Goal: Answer question/provide support

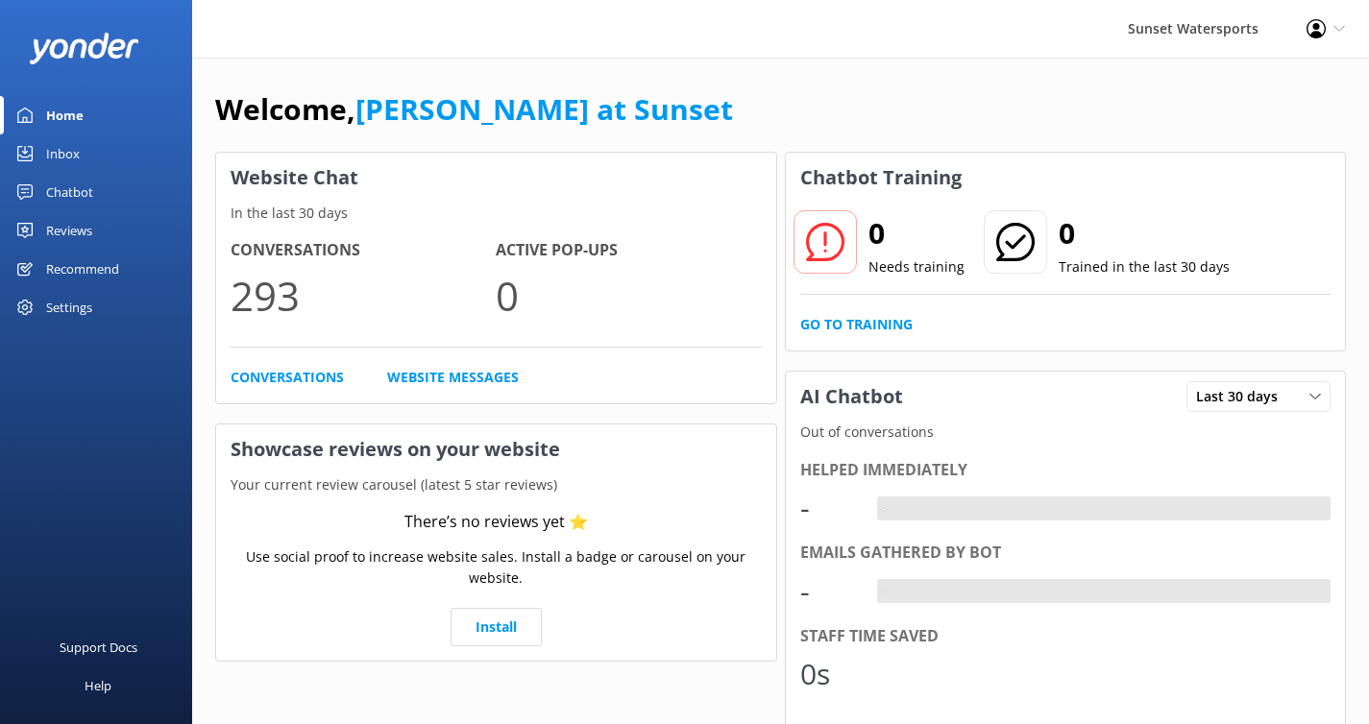
click at [63, 156] on div "Inbox" at bounding box center [63, 153] width 34 height 38
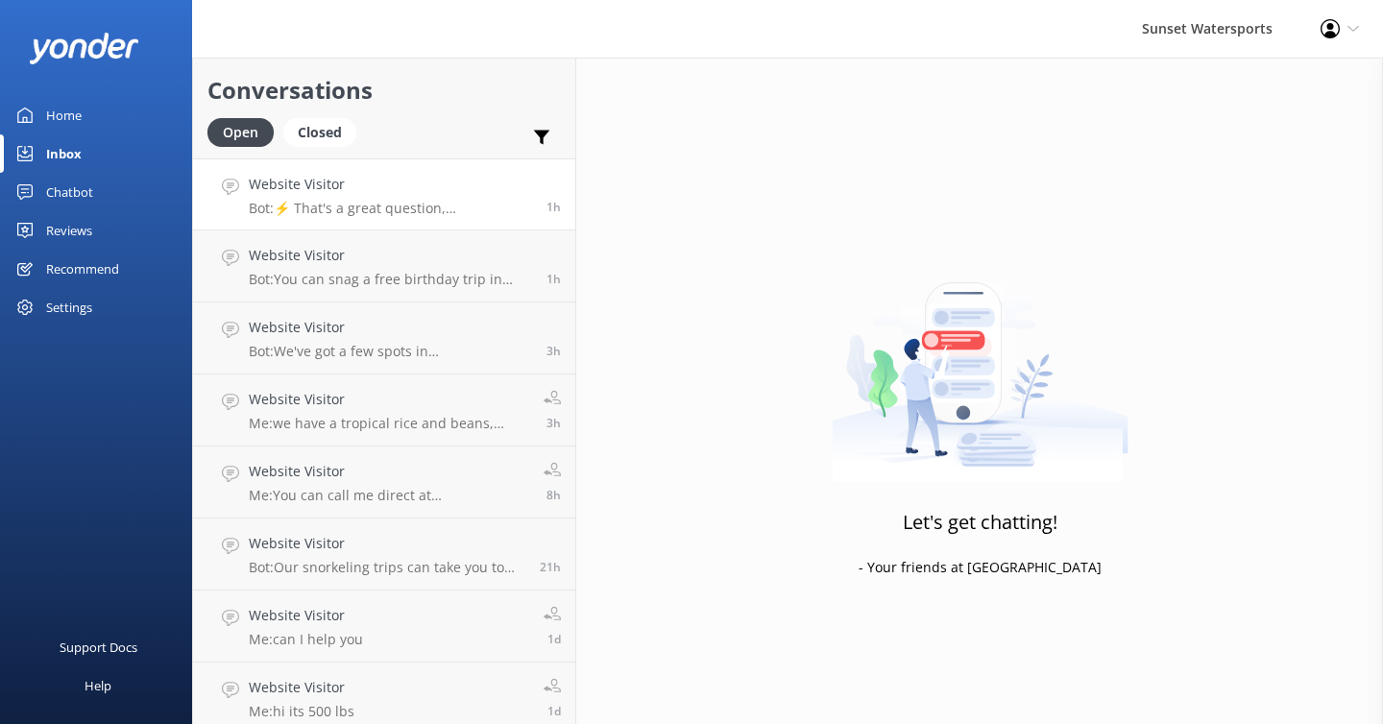
click at [361, 201] on p "Bot: ⚡ That's a great question, unfortunately I do not know the answer. I'm goi…" at bounding box center [390, 208] width 283 height 17
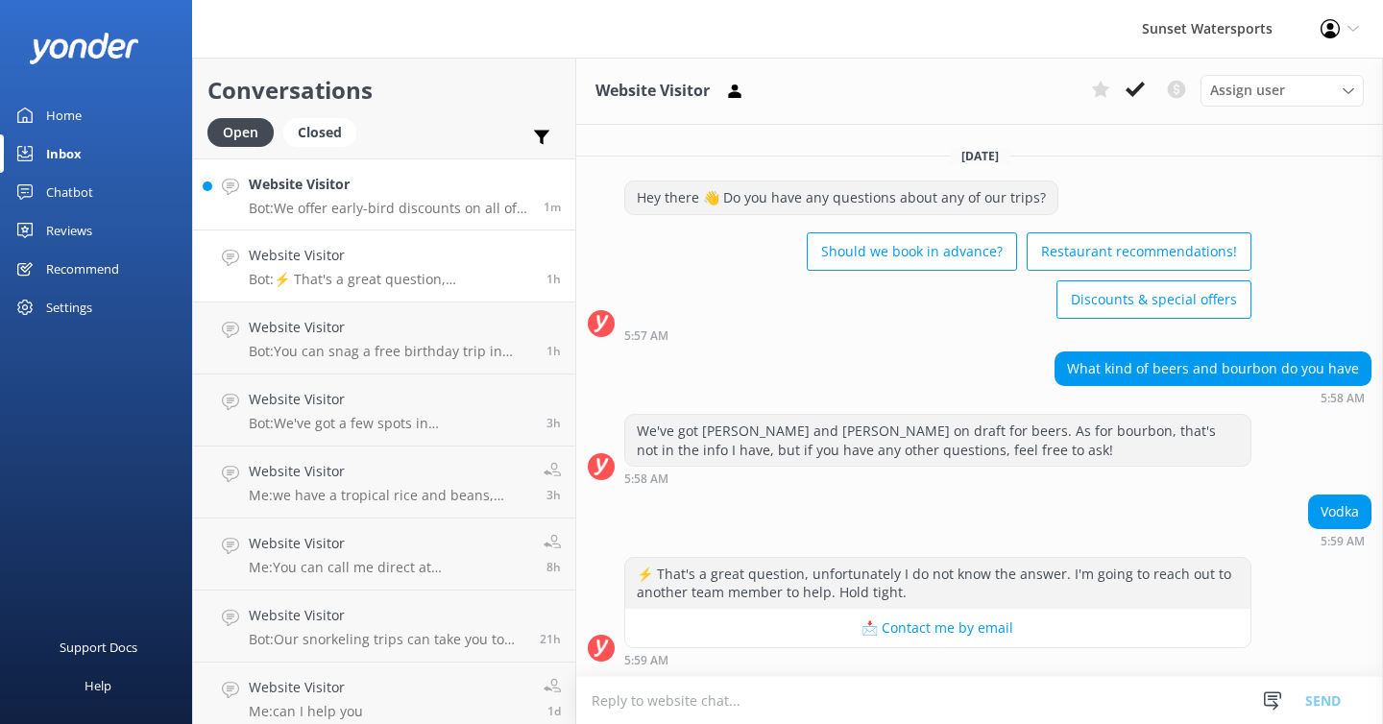
click at [403, 209] on p "Bot: We offer early-bird discounts on all of our morning trips! When you book d…" at bounding box center [389, 208] width 281 height 17
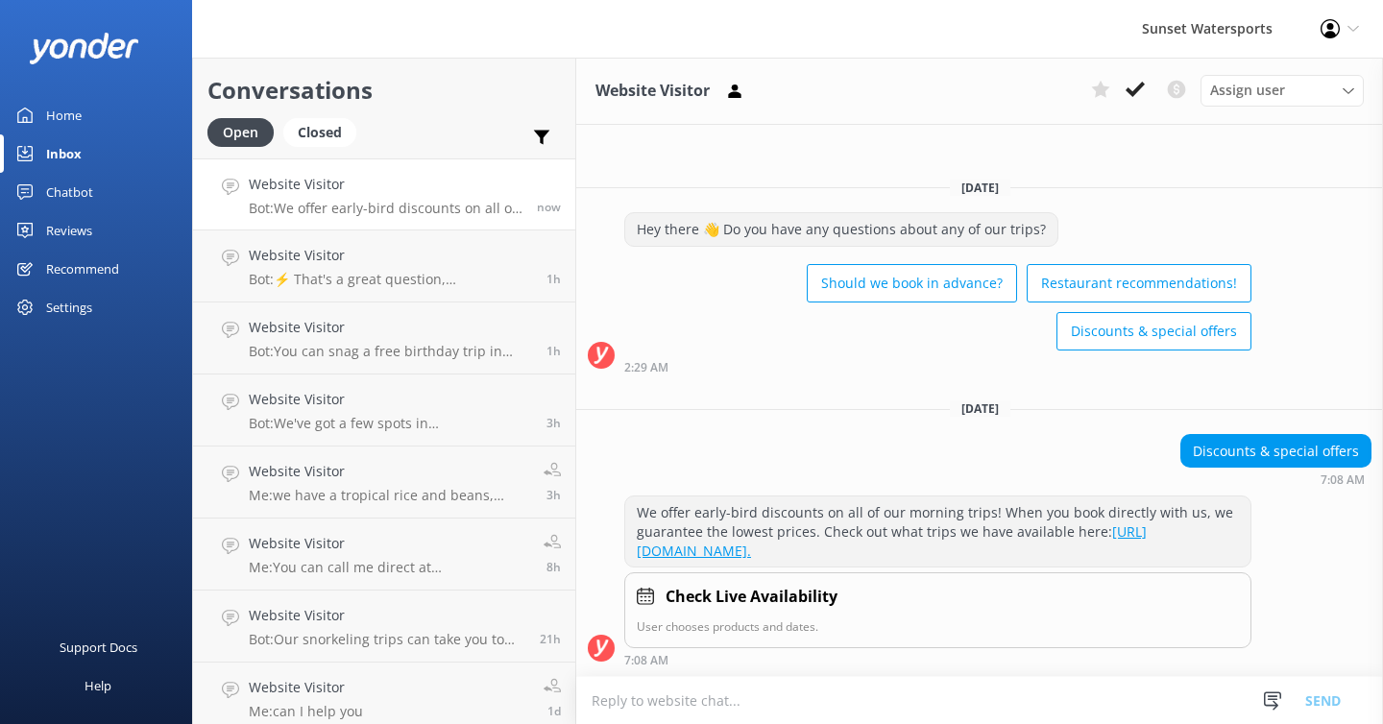
click at [648, 706] on textarea at bounding box center [979, 700] width 807 height 47
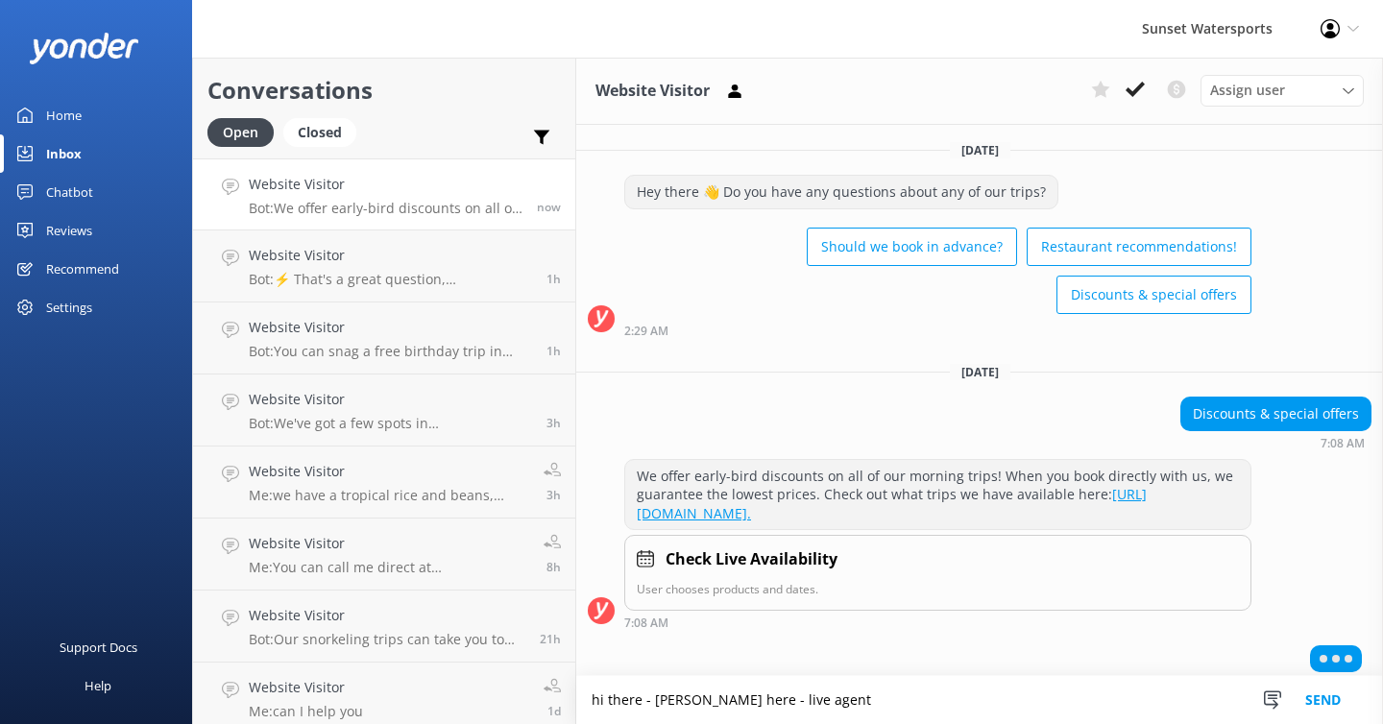
scroll to position [26, 0]
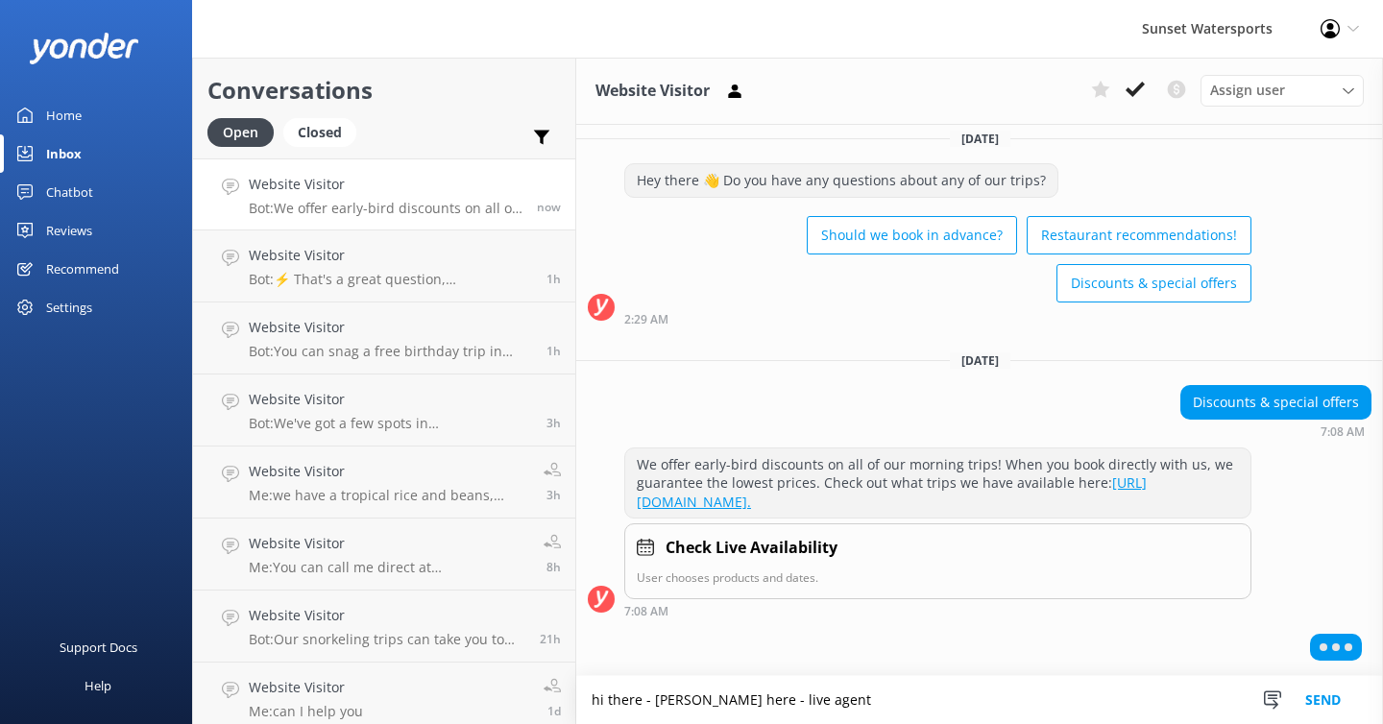
type textarea "hi there - [PERSON_NAME] here - live agent"
click at [1324, 688] on button "Send" at bounding box center [1323, 700] width 72 height 48
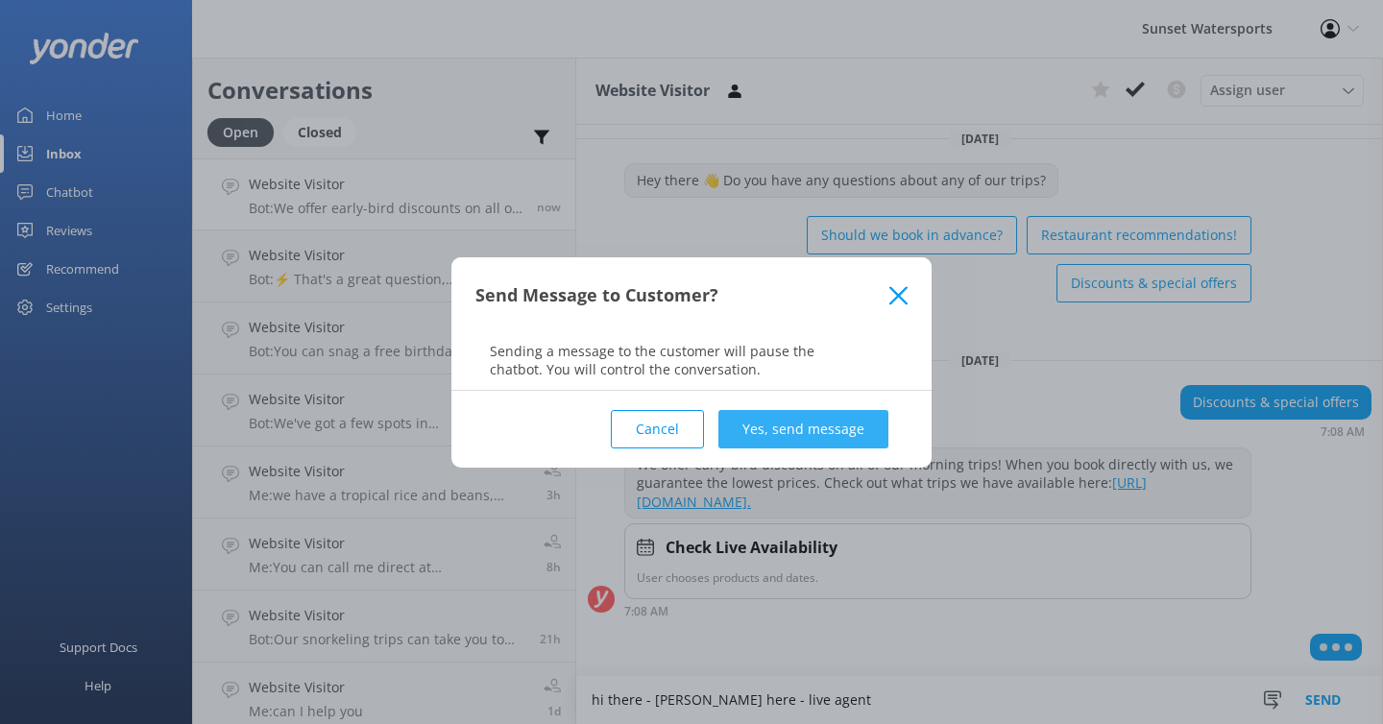
click at [834, 435] on button "Yes, send message" at bounding box center [804, 429] width 170 height 38
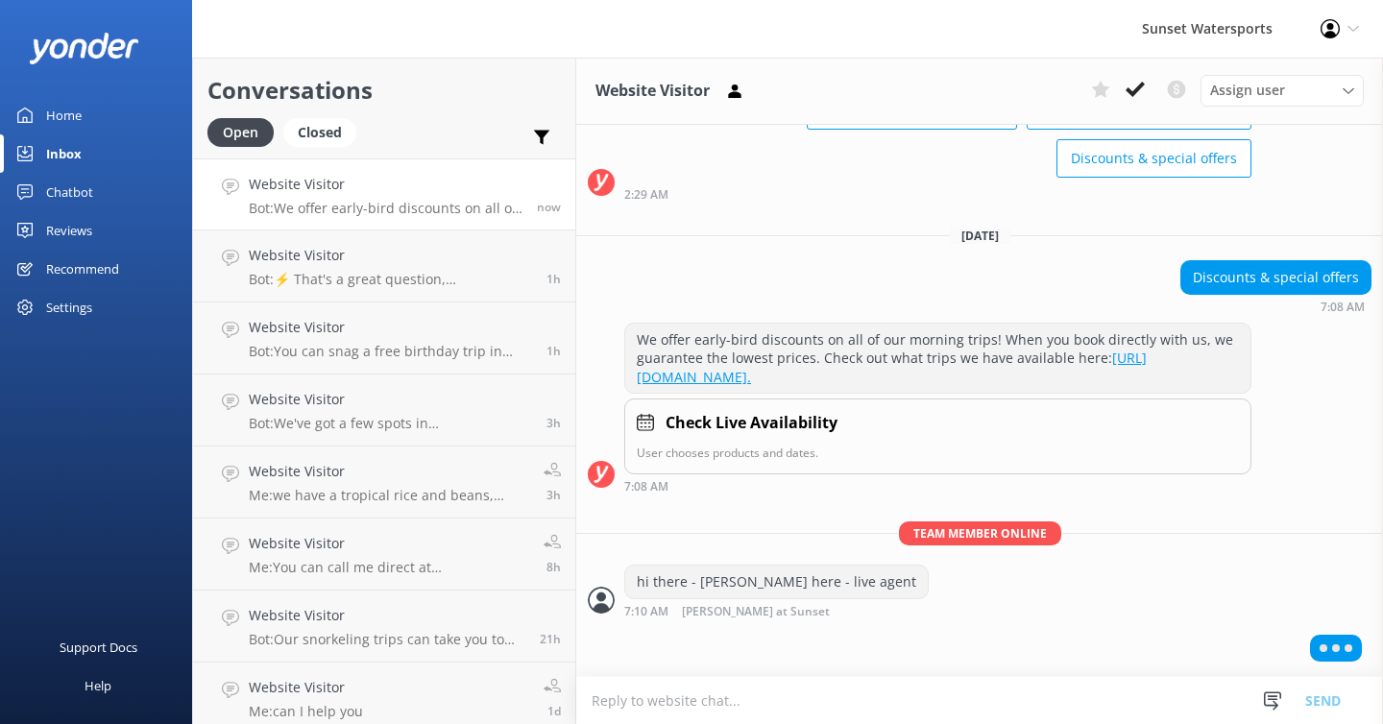
scroll to position [151, 0]
click at [643, 703] on textarea at bounding box center [979, 700] width 807 height 47
type textarea "o"
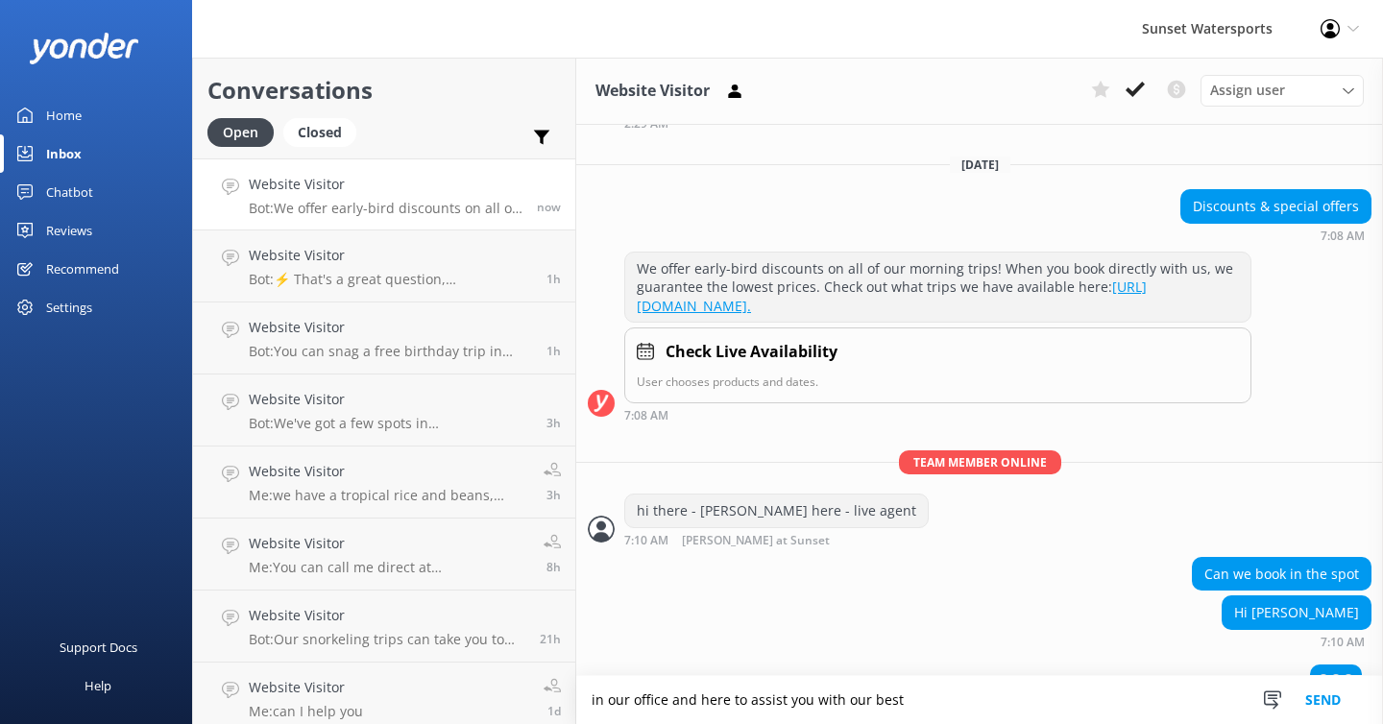
scroll to position [253, 0]
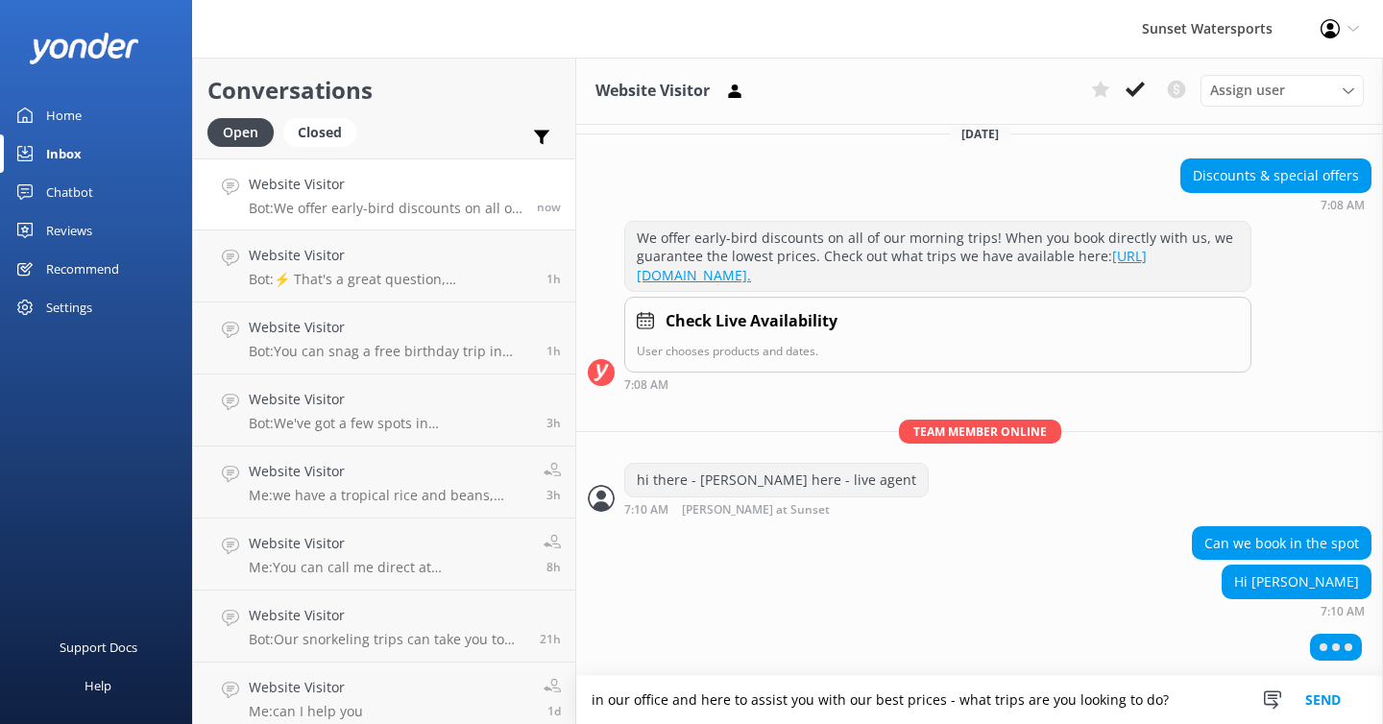
type textarea "in our office and here to assist you with our best prices - what trips are you …"
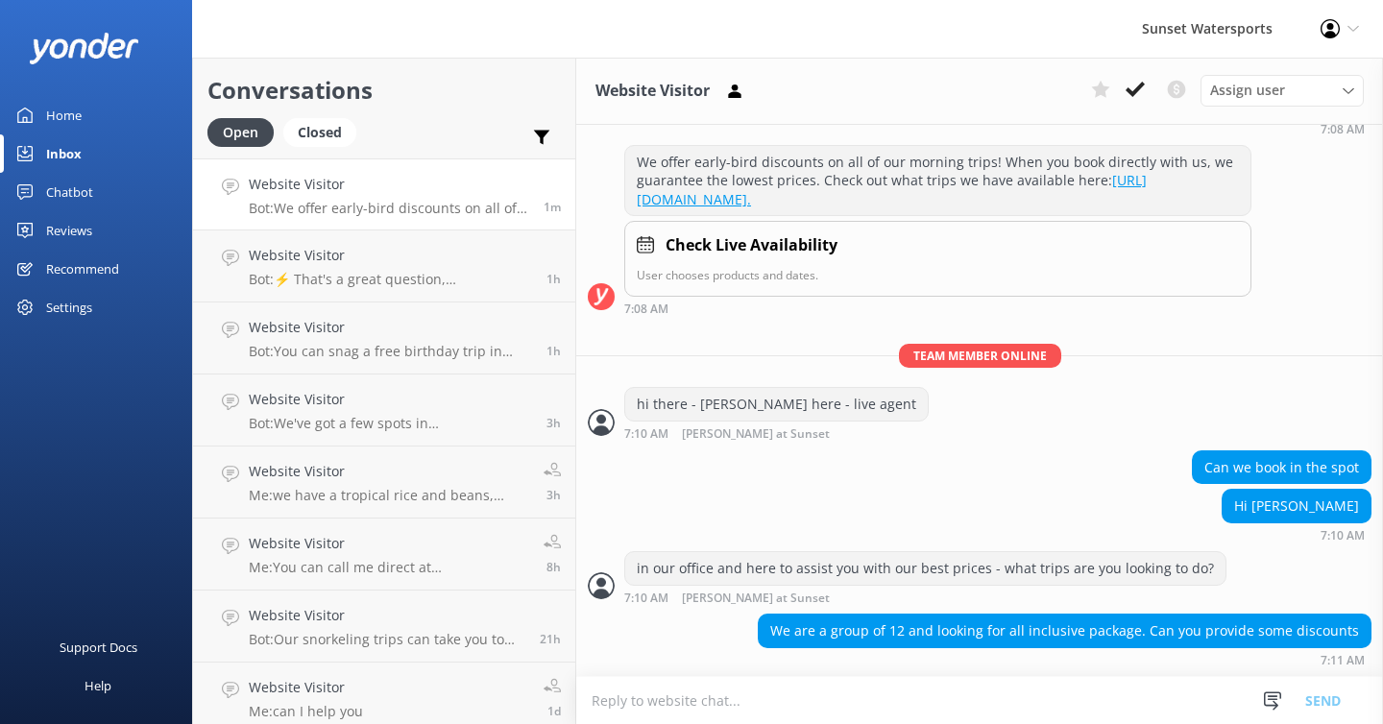
scroll to position [331, 0]
click at [662, 697] on textarea at bounding box center [979, 700] width 807 height 47
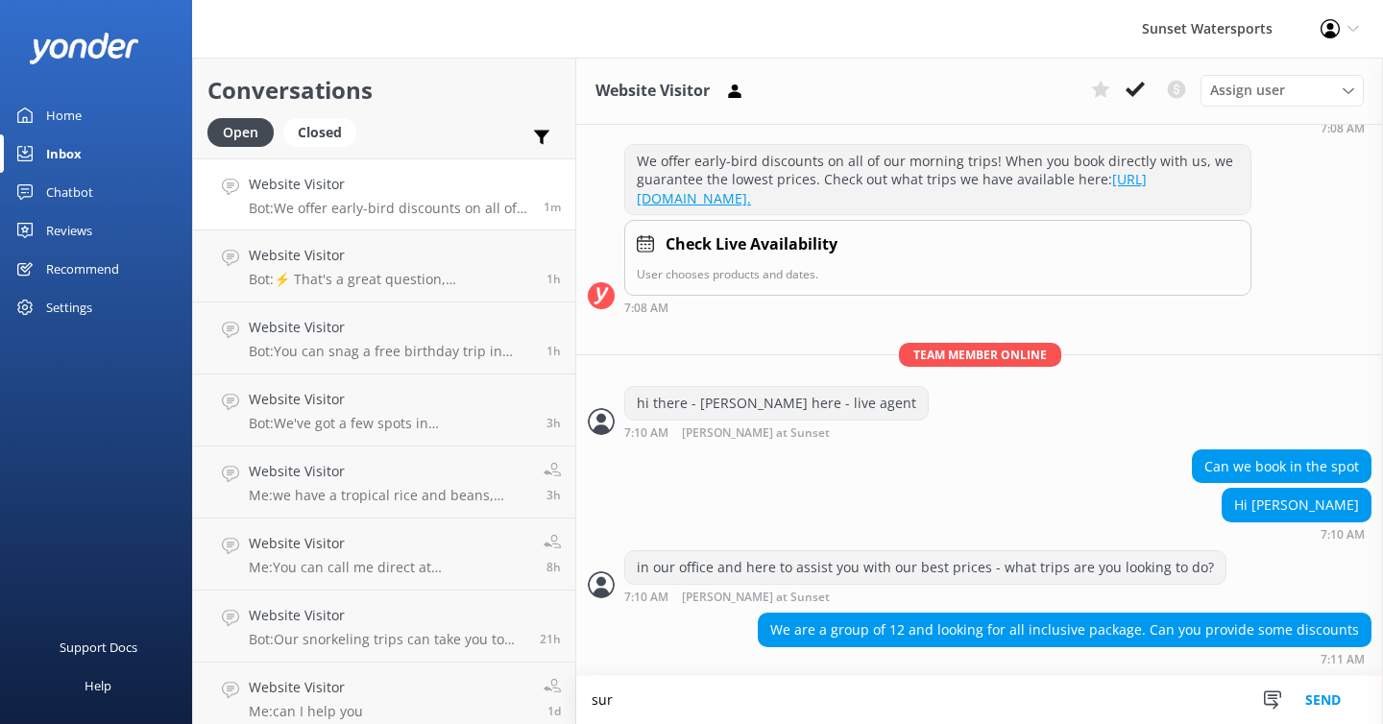
scroll to position [332, 0]
click at [661, 697] on textarea "sure - w" at bounding box center [979, 700] width 807 height 48
type textarea "sure - when are you looking to go? 12 adults?"
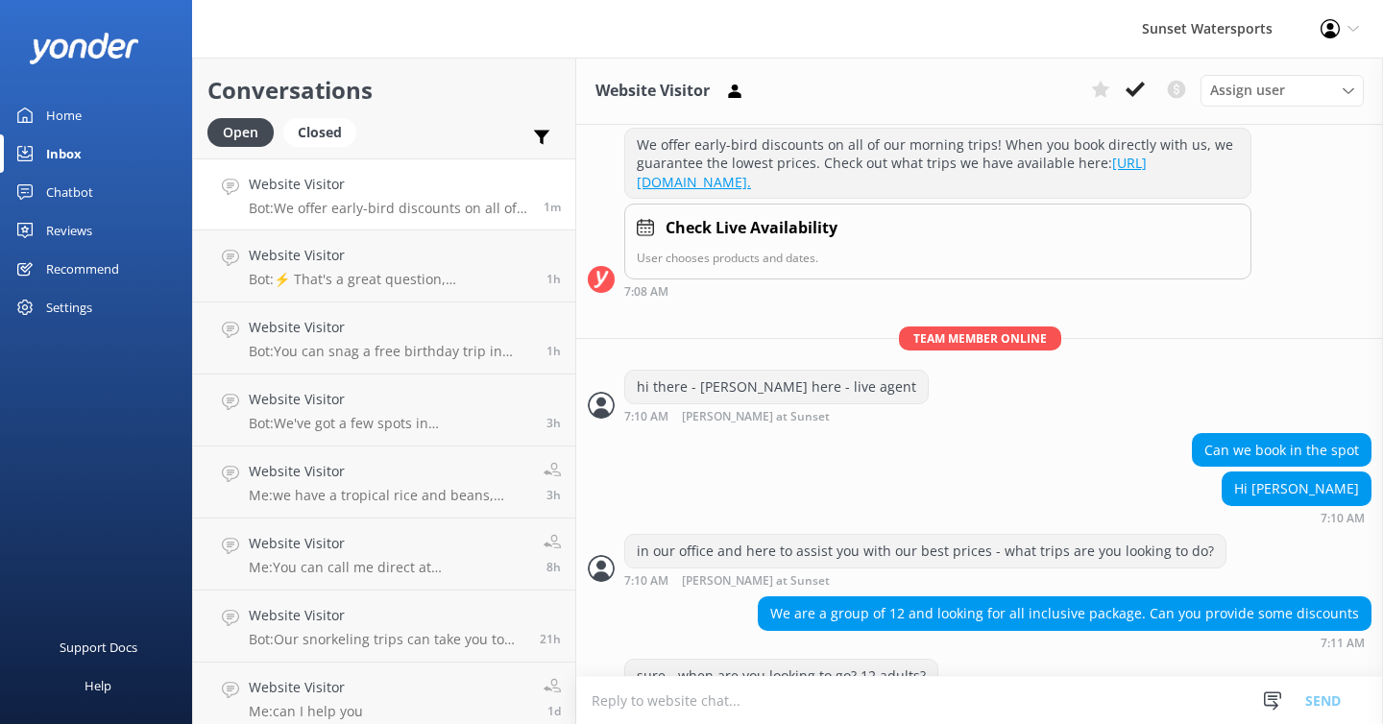
scroll to position [394, 0]
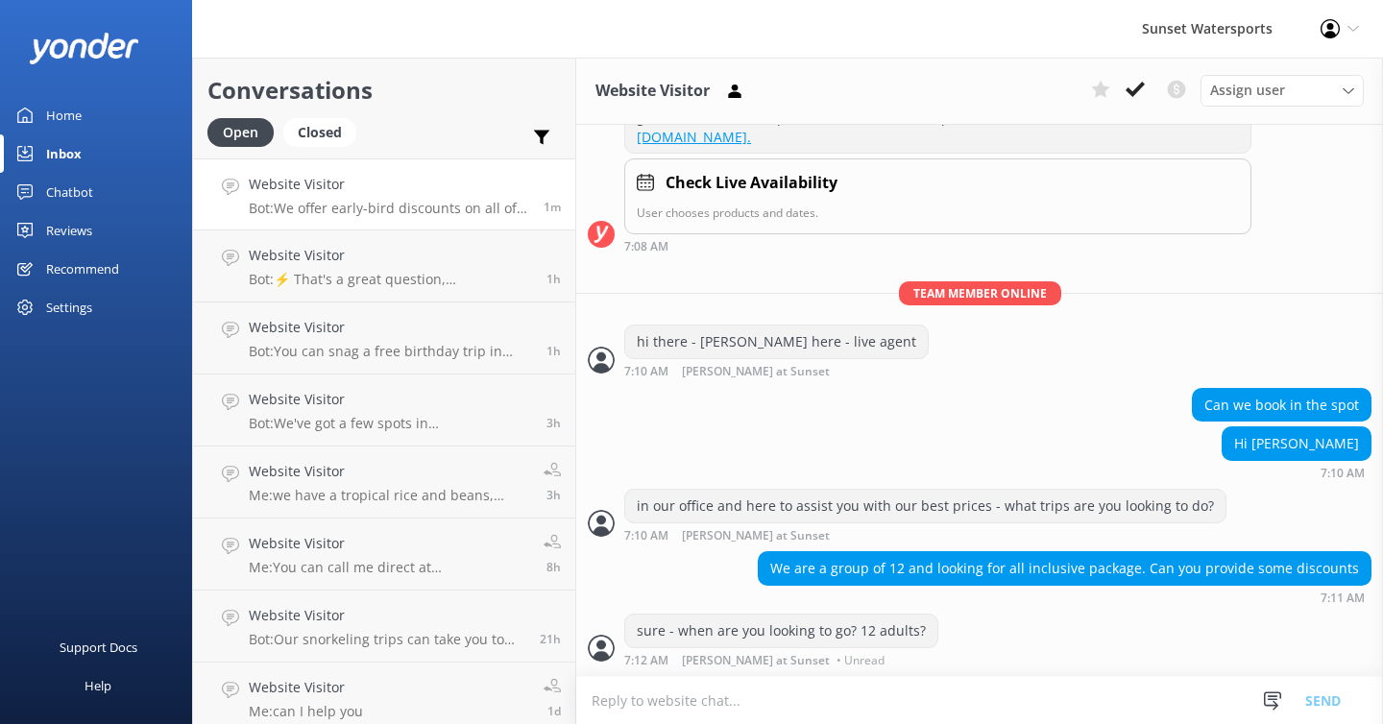
click at [621, 692] on textarea at bounding box center [979, 700] width 807 height 47
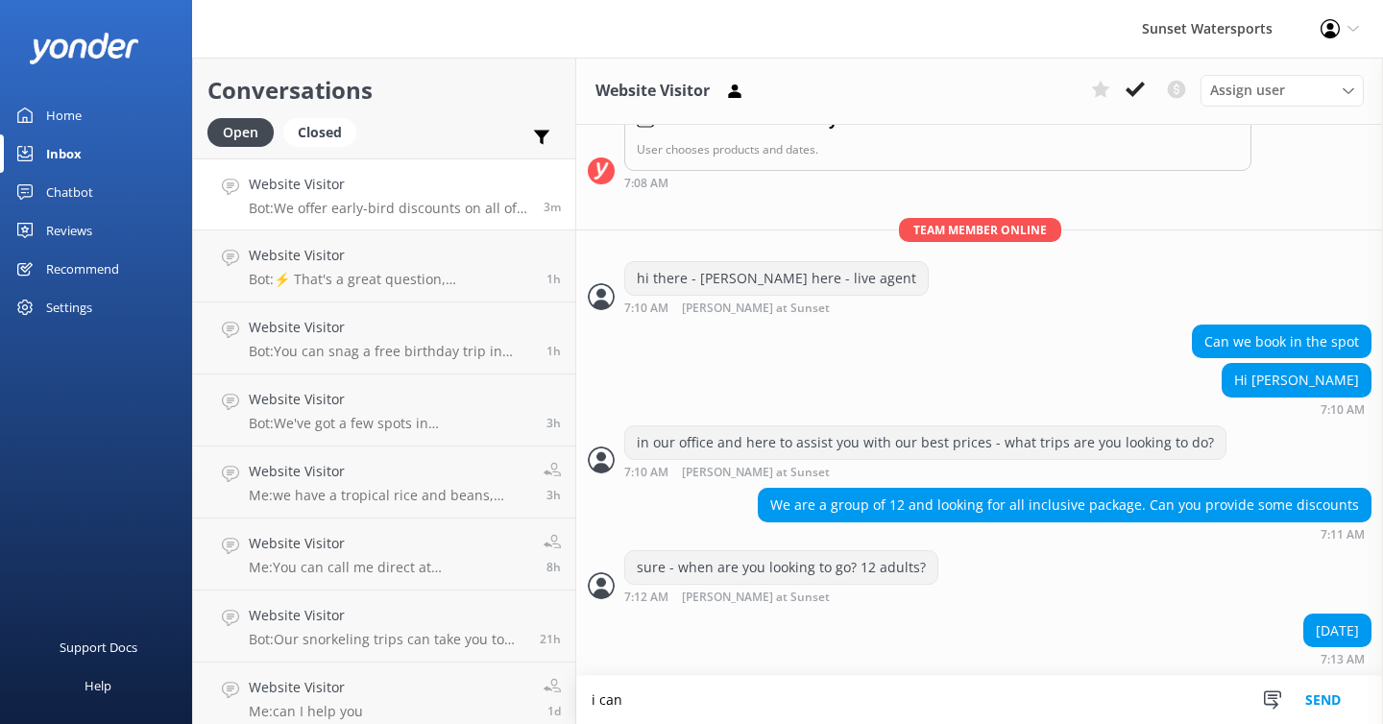
scroll to position [458, 0]
type textarea "i"
type textarea "ok - let me see if we have room for 12..."
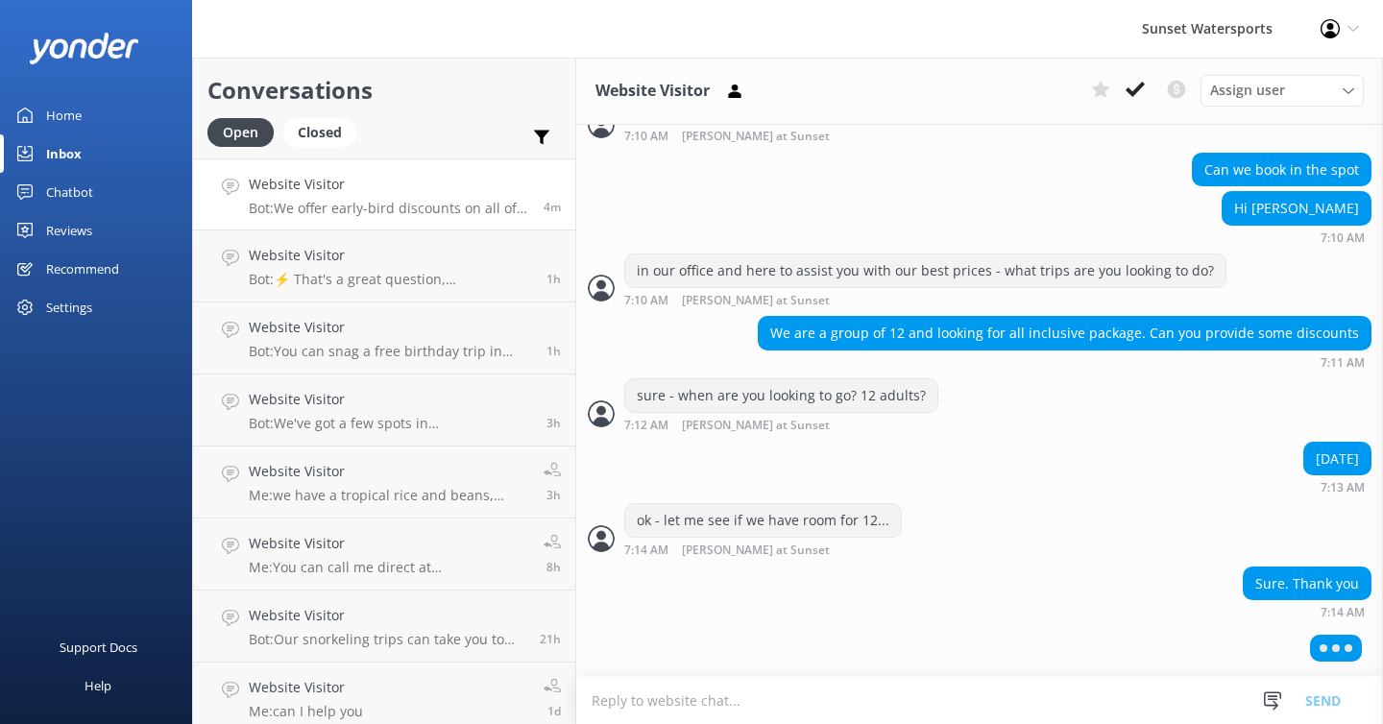
scroll to position [627, 0]
click at [618, 691] on textarea at bounding box center [979, 700] width 807 height 47
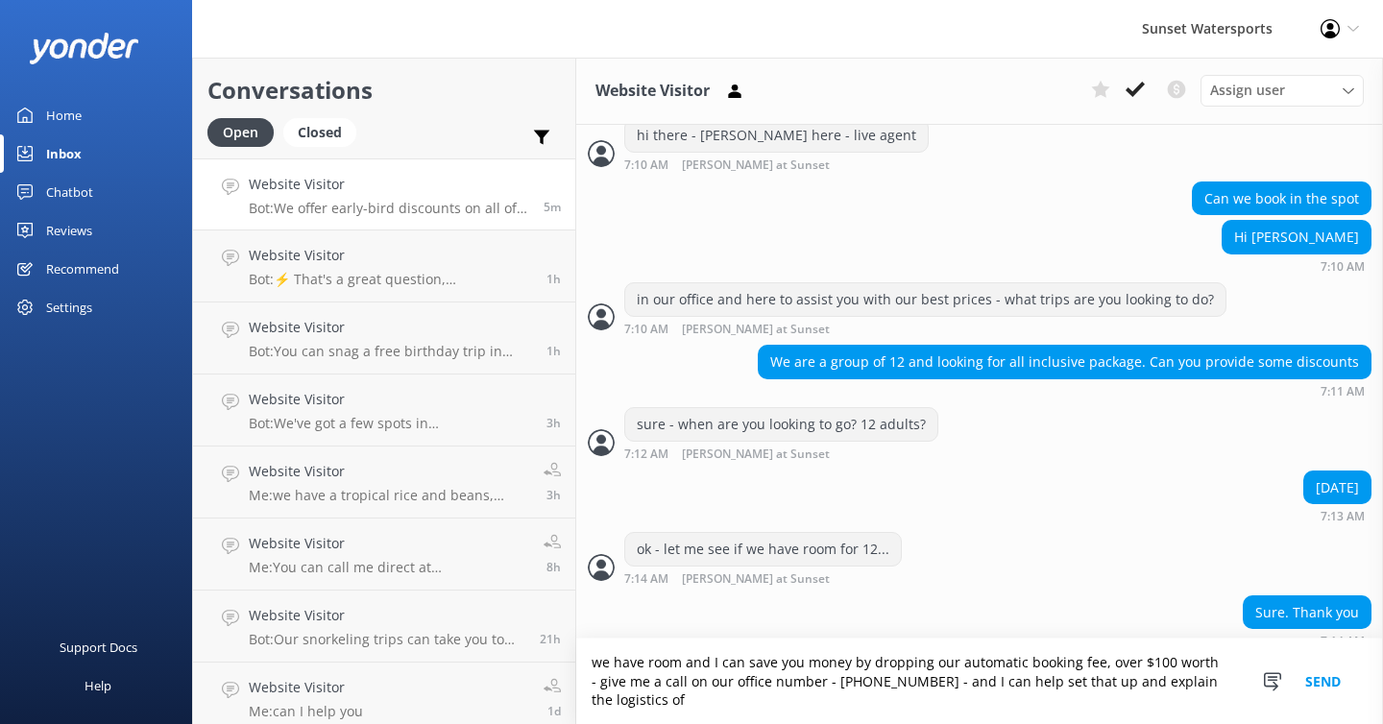
scroll to position [621, 0]
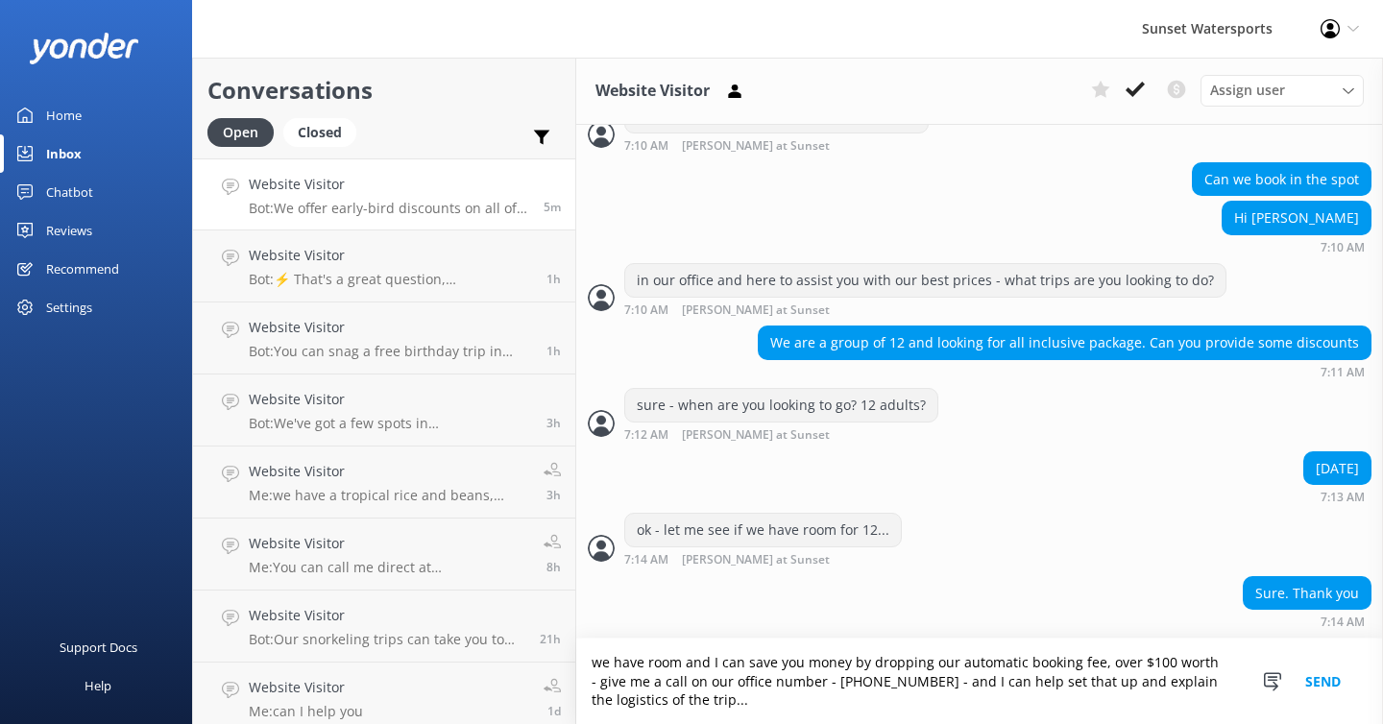
type textarea "we have room and I can save you money by dropping our automatic booking fee, ov…"
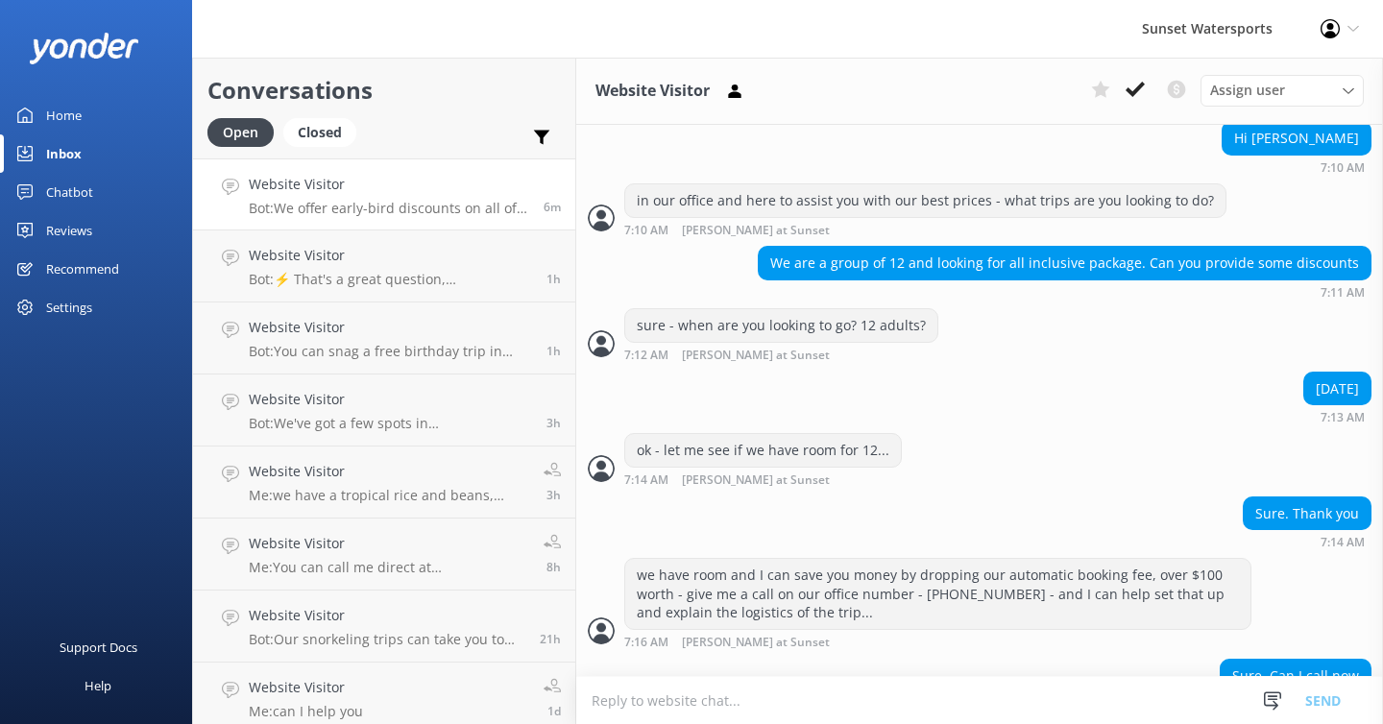
scroll to position [745, 0]
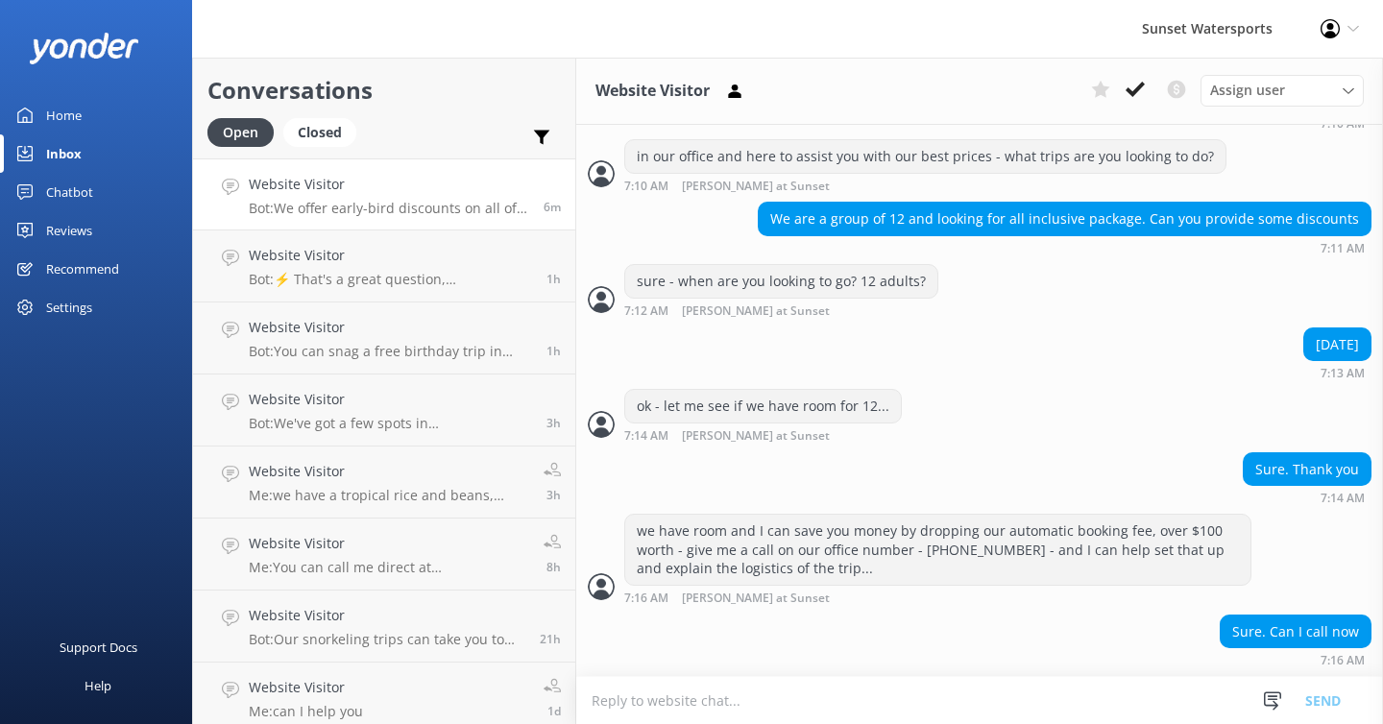
click at [603, 691] on textarea at bounding box center [979, 700] width 807 height 47
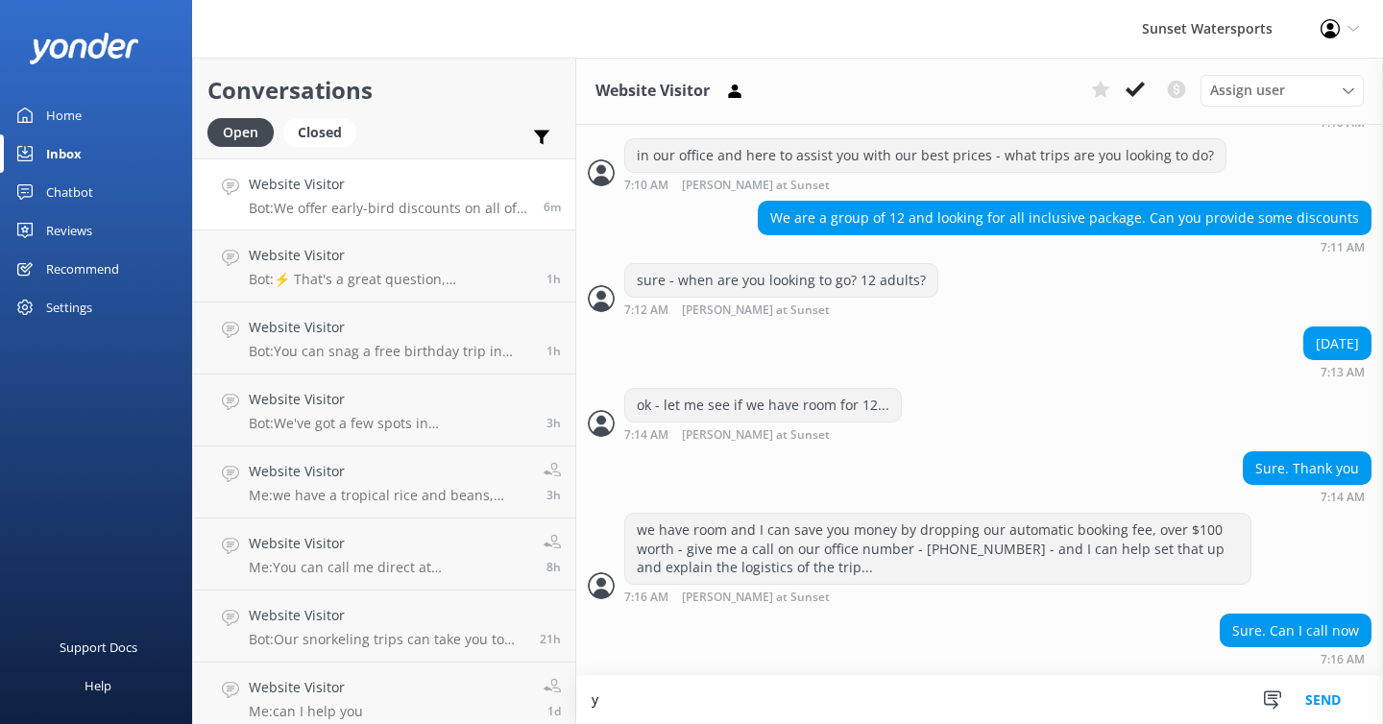
scroll to position [745, 0]
type textarea "yup - I am ready..."
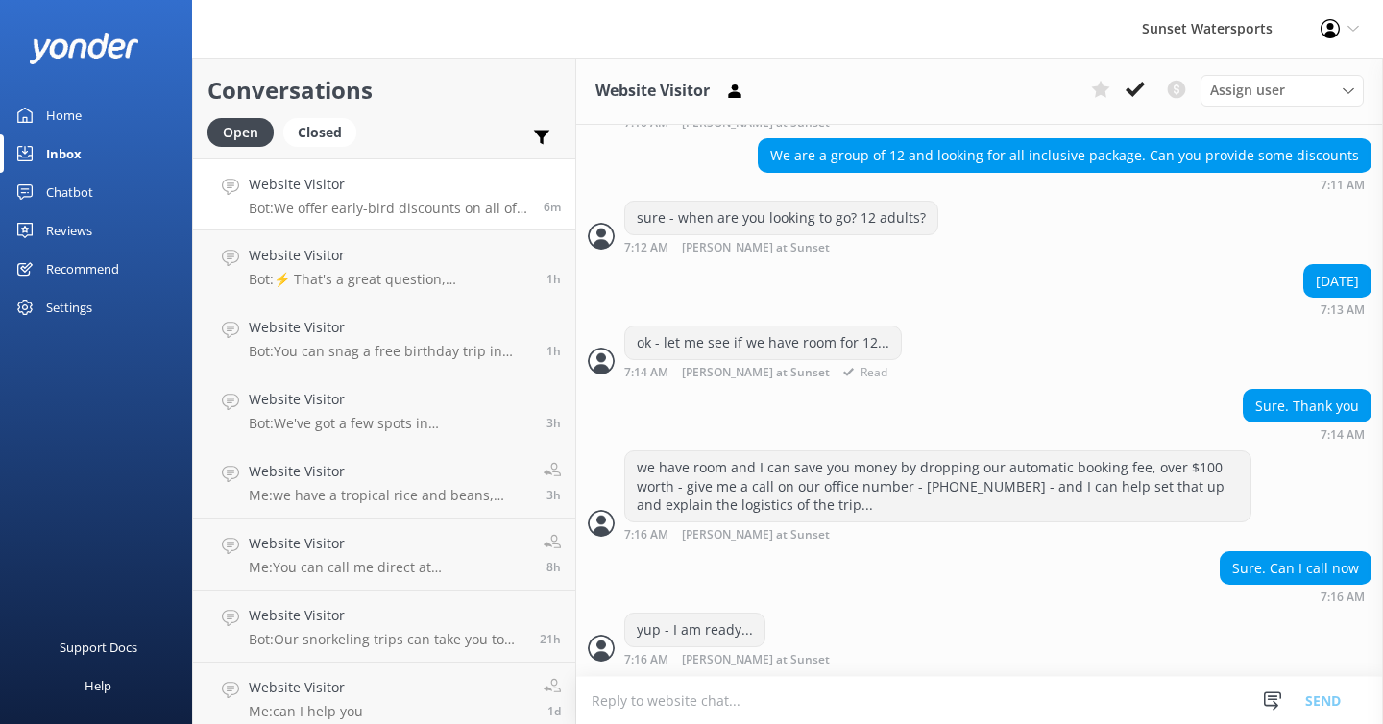
scroll to position [807, 0]
click at [628, 704] on textarea at bounding box center [979, 700] width 807 height 47
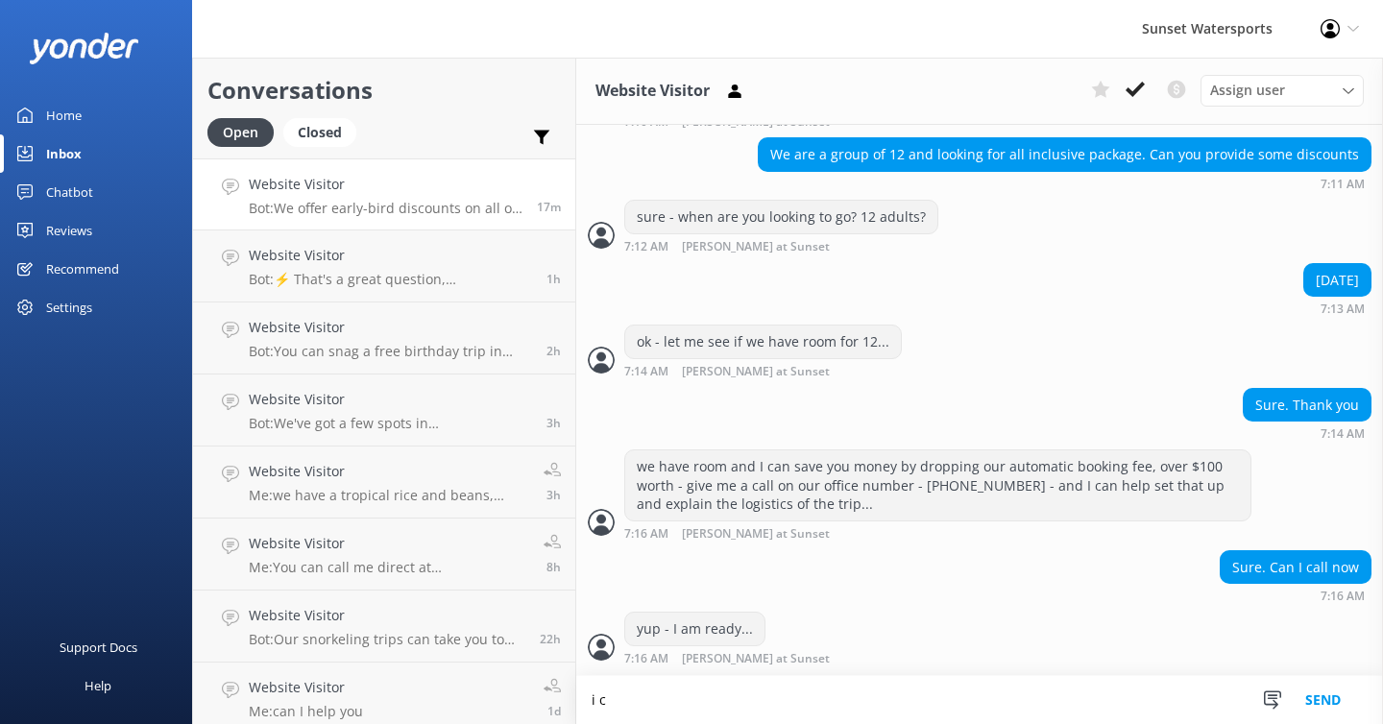
scroll to position [808, 0]
type textarea "i"
type textarea "a"
type textarea "l"
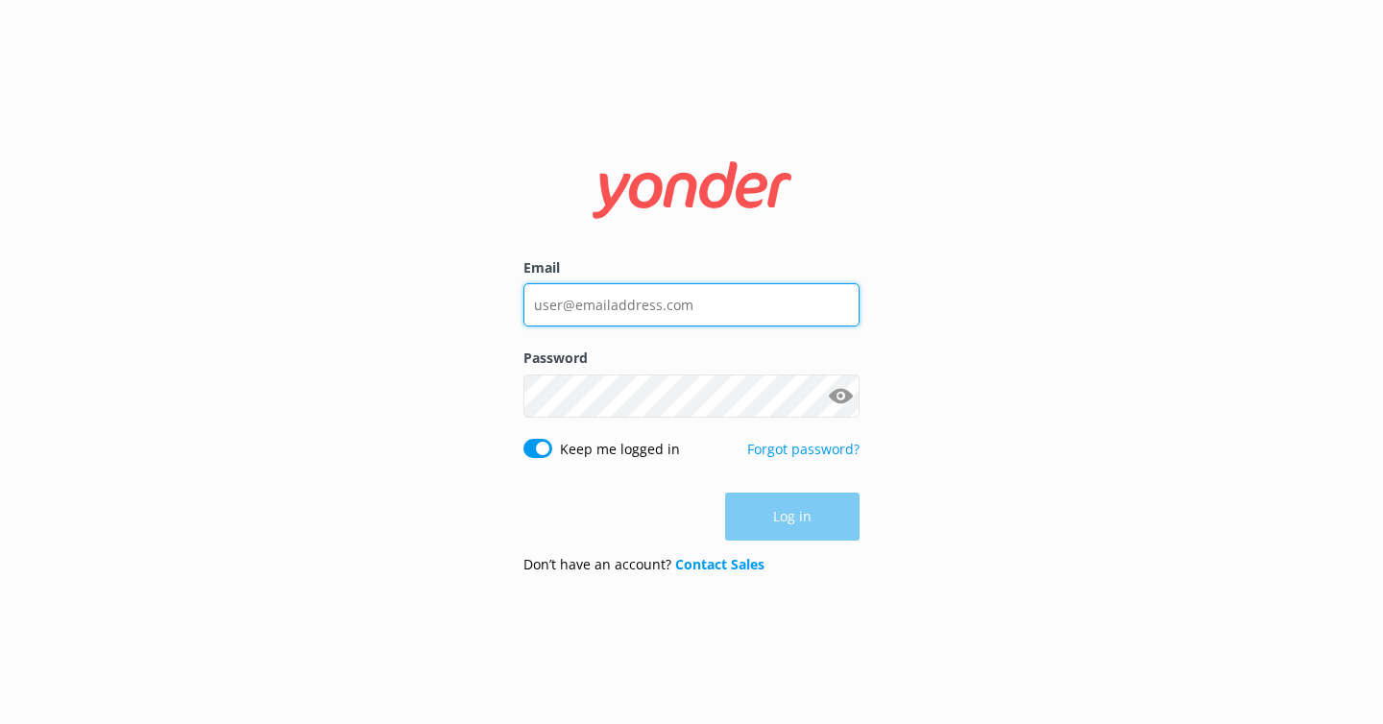
type input "[EMAIL_ADDRESS][DOMAIN_NAME]"
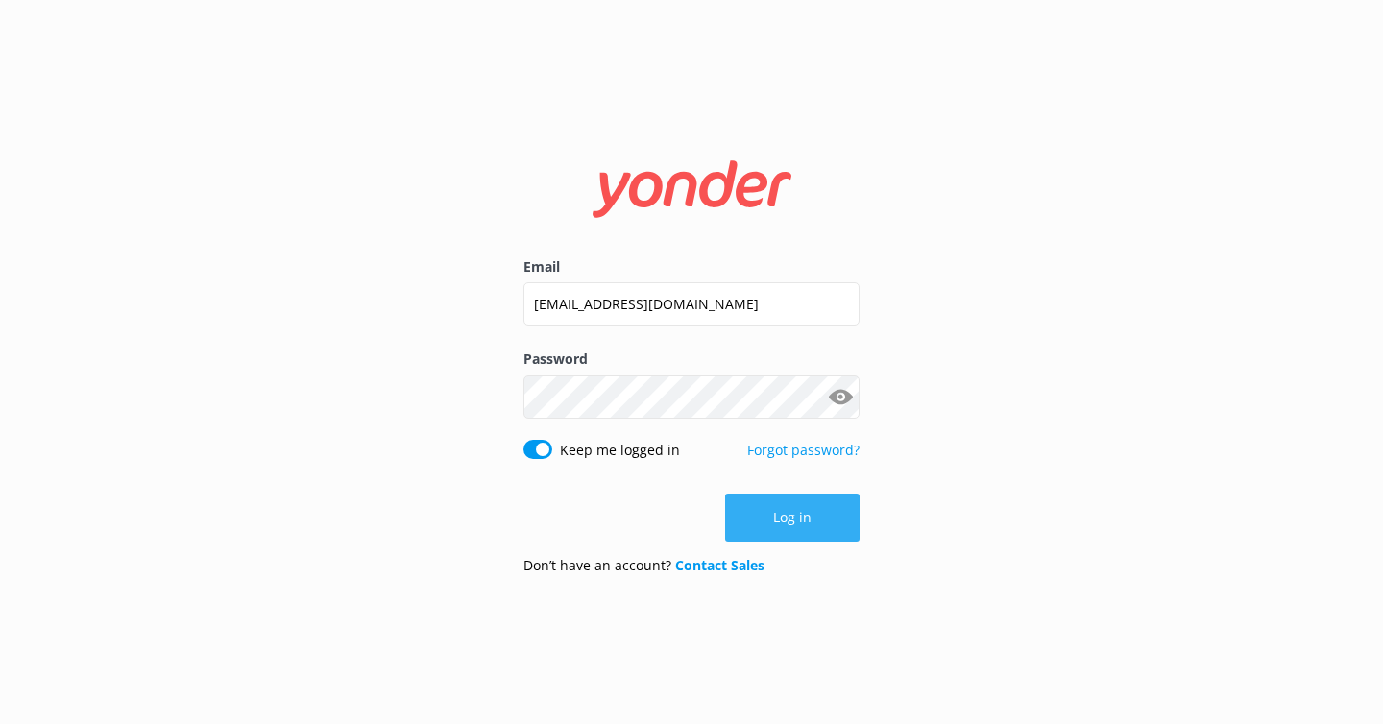
click at [790, 526] on button "Log in" at bounding box center [792, 518] width 134 height 48
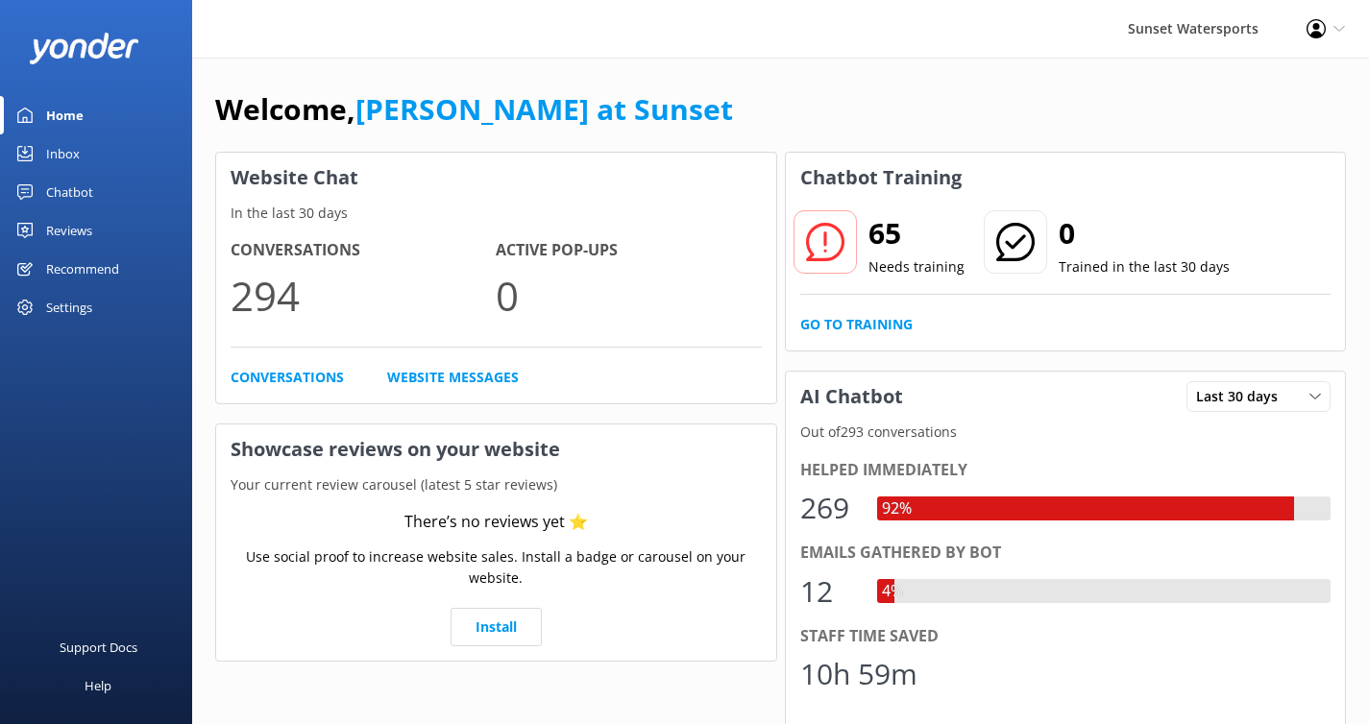
click at [76, 156] on div "Inbox" at bounding box center [63, 153] width 34 height 38
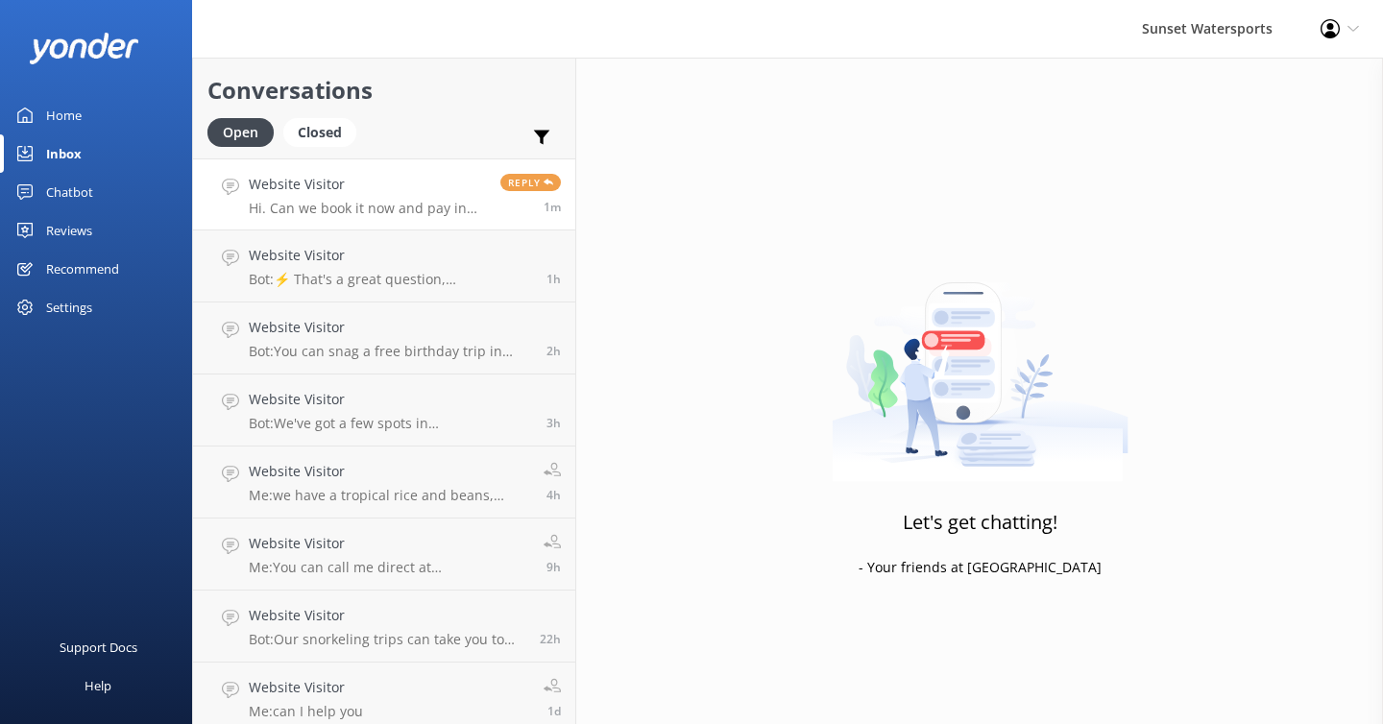
click at [390, 214] on p "Hi. Can we book it now and pay in cash [DATE] morning" at bounding box center [367, 208] width 237 height 17
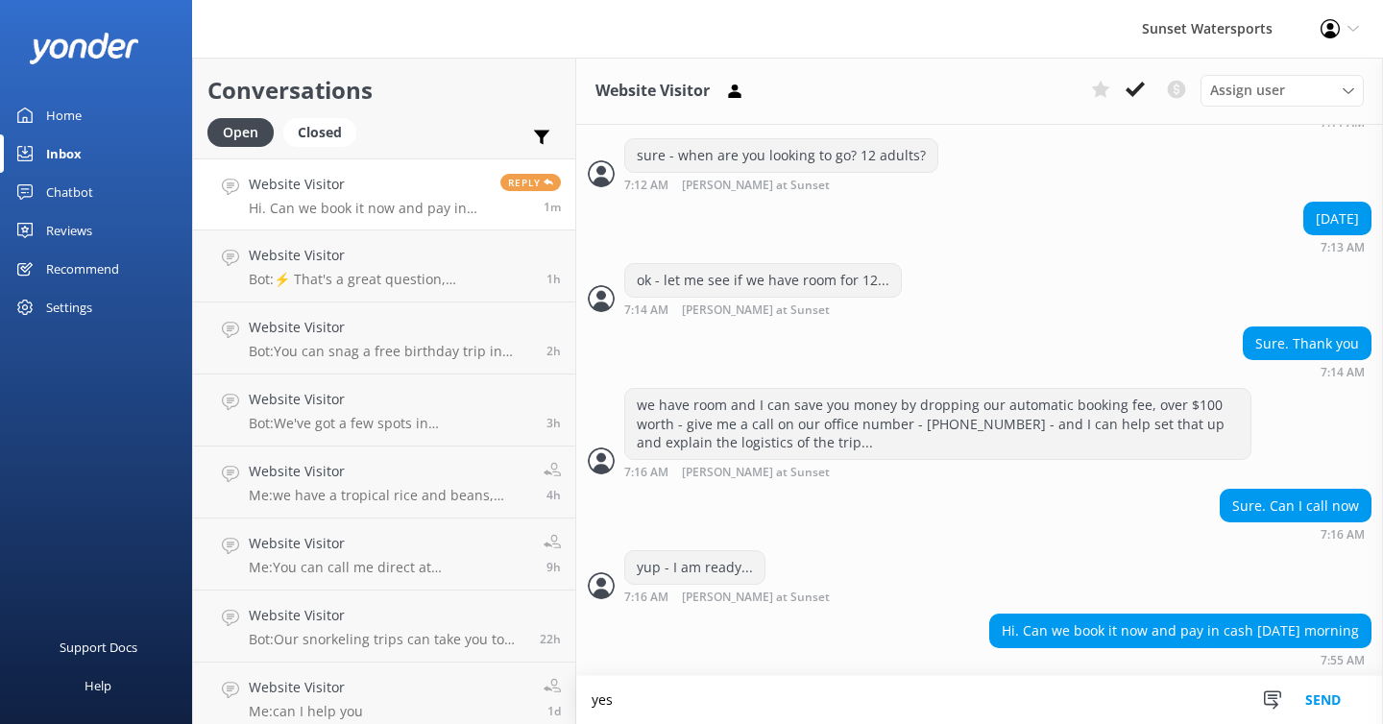
scroll to position [870, 0]
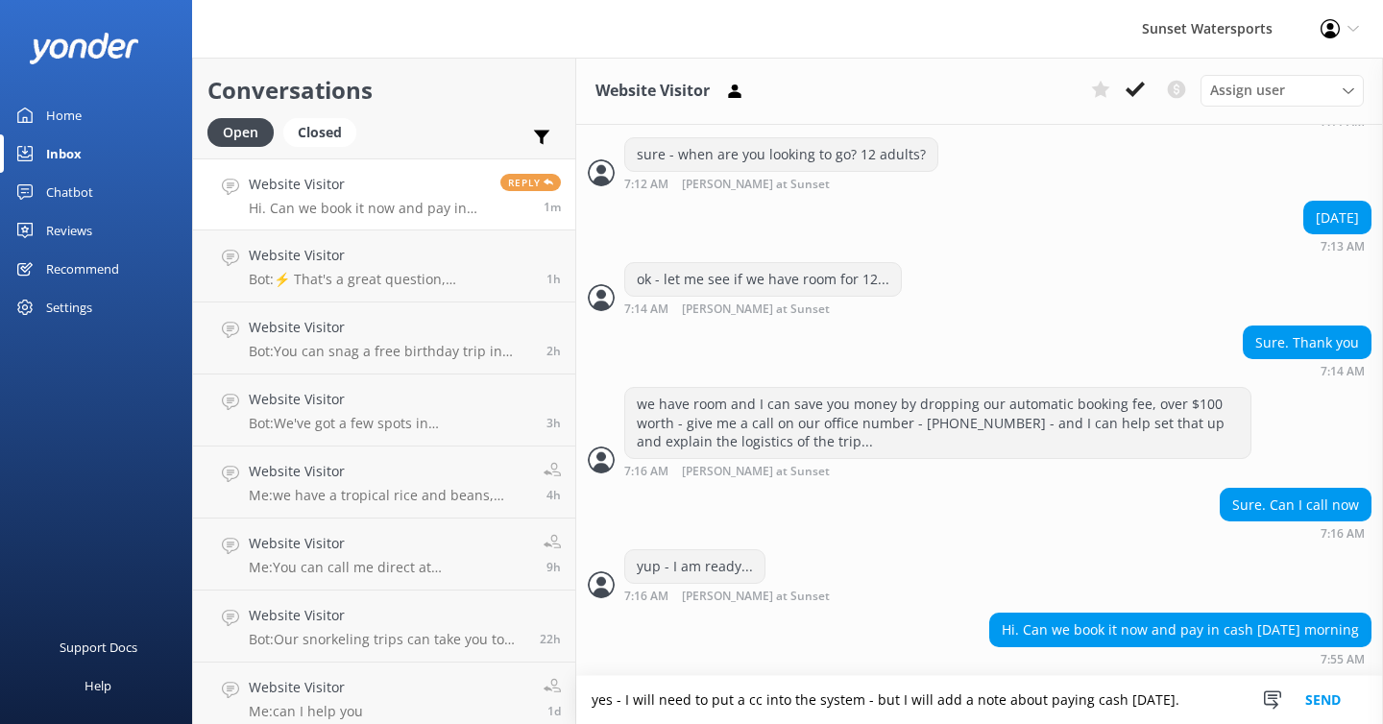
type textarea "yes - I will need to put a cc into the system - but I will add a note about pay…"
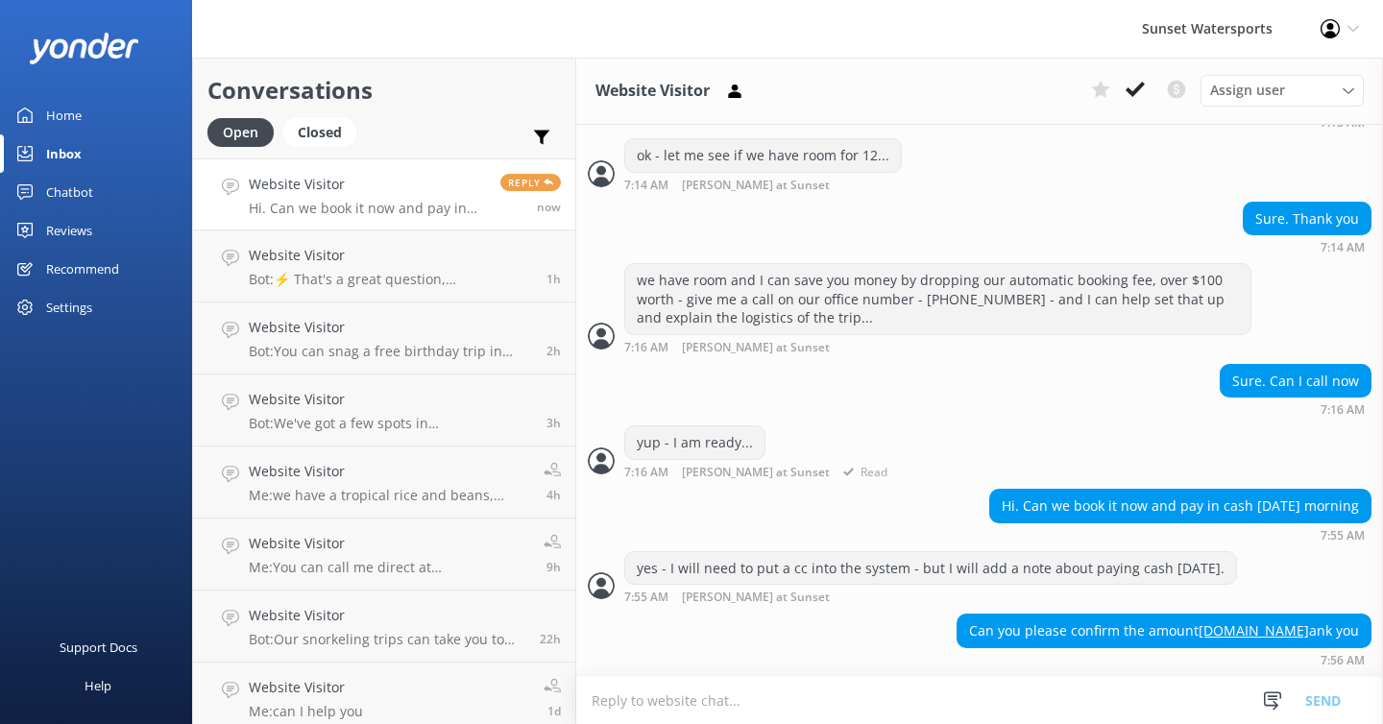
scroll to position [994, 0]
click at [673, 702] on textarea at bounding box center [979, 700] width 807 height 47
click at [594, 694] on textarea at bounding box center [979, 700] width 807 height 47
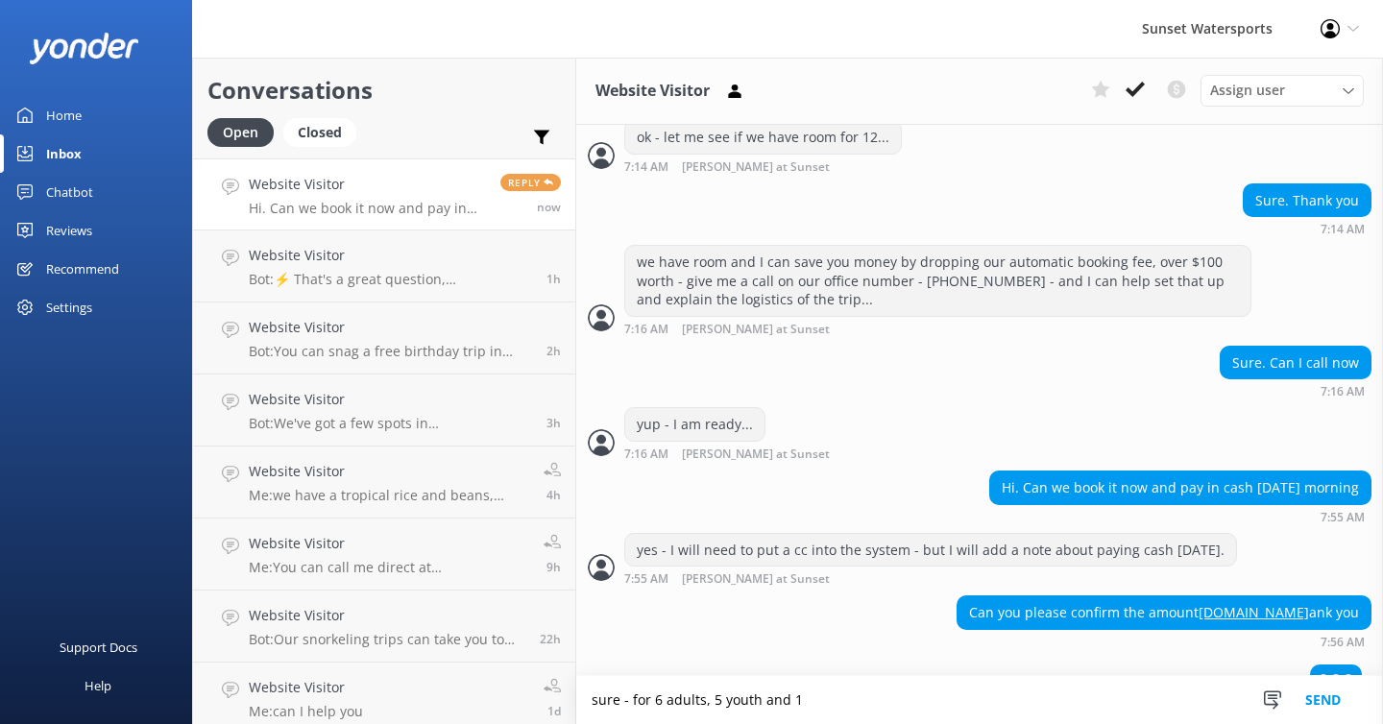
scroll to position [1040, 0]
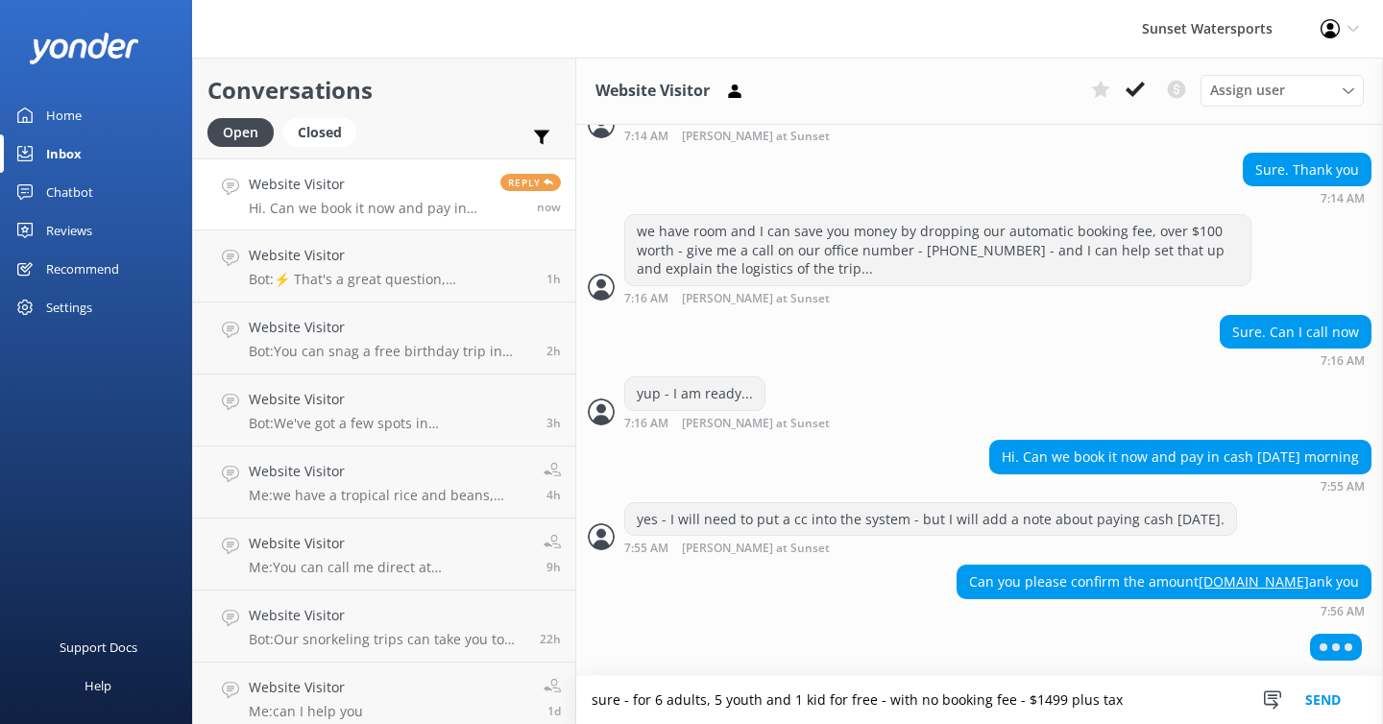
type textarea "sure - for 6 adults, 5 youth and 1 kid for free - with no booking fee - $1499 p…"
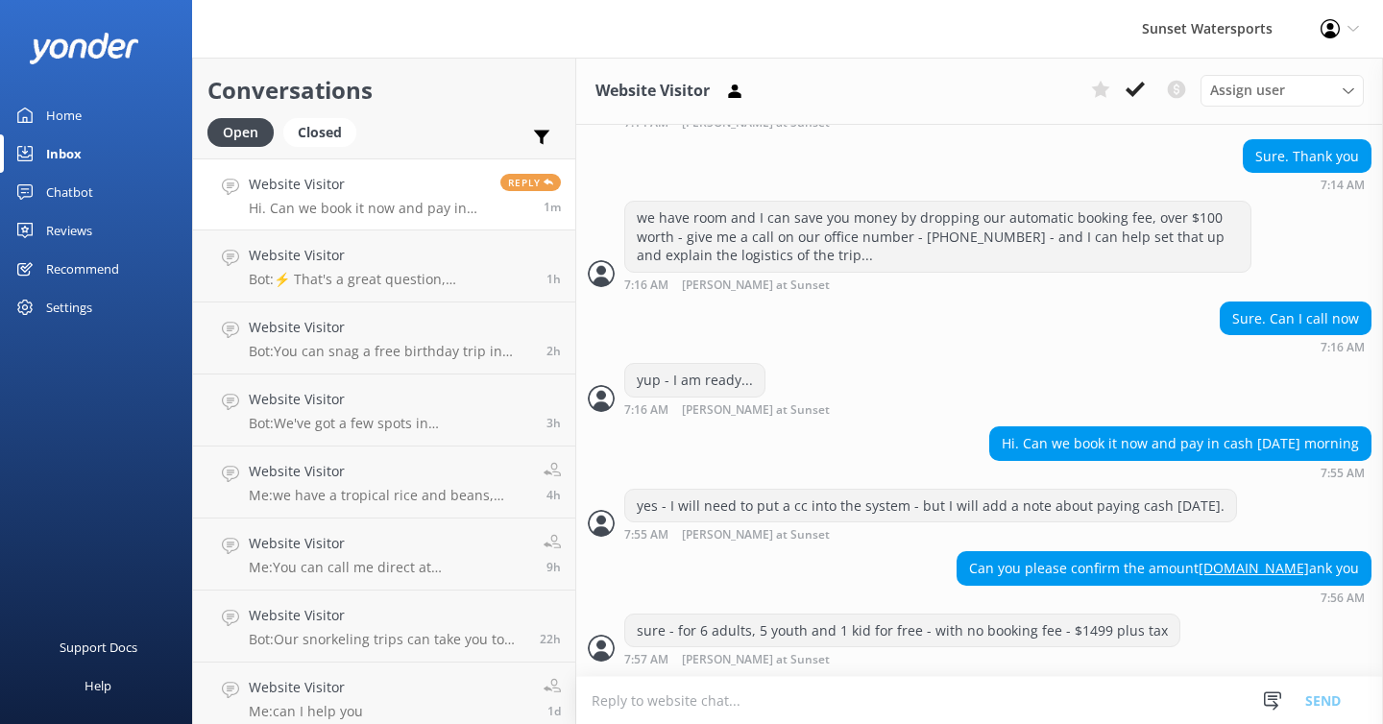
scroll to position [1058, 0]
click at [618, 708] on textarea at bounding box center [979, 700] width 807 height 47
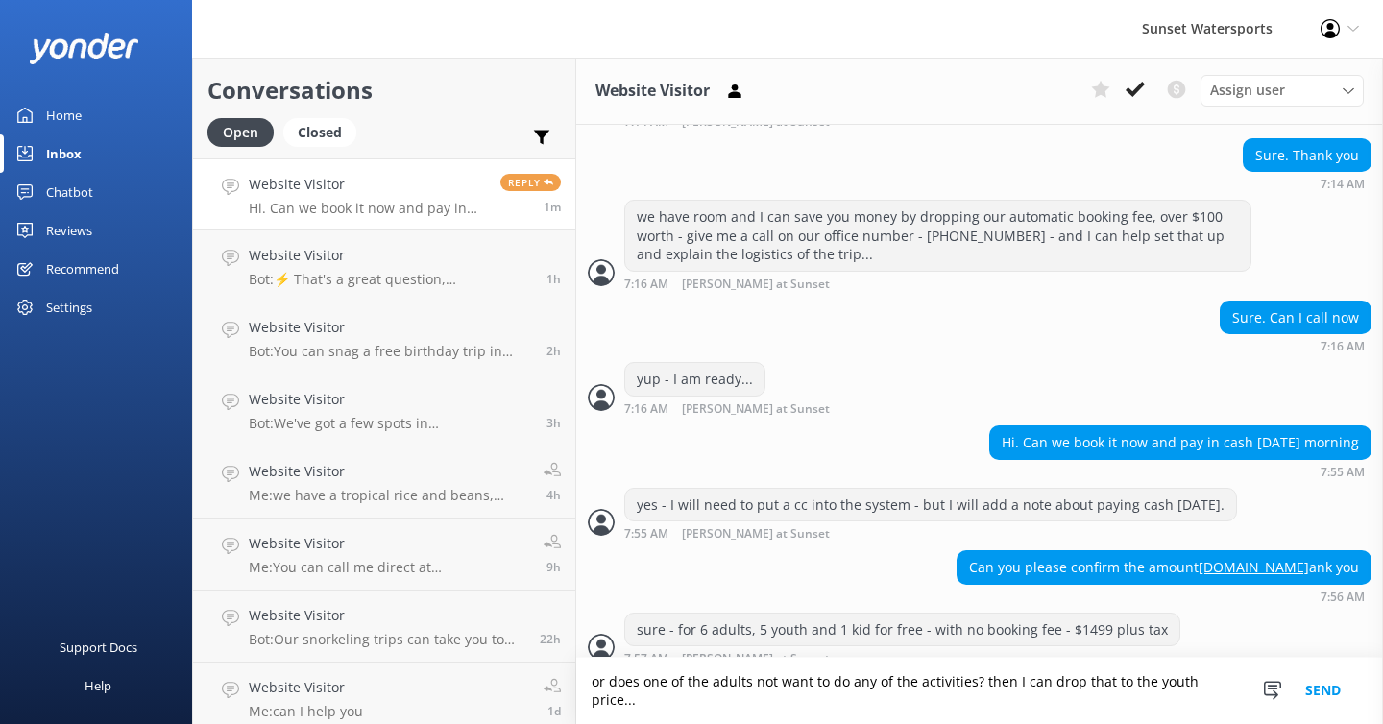
scroll to position [1077, 0]
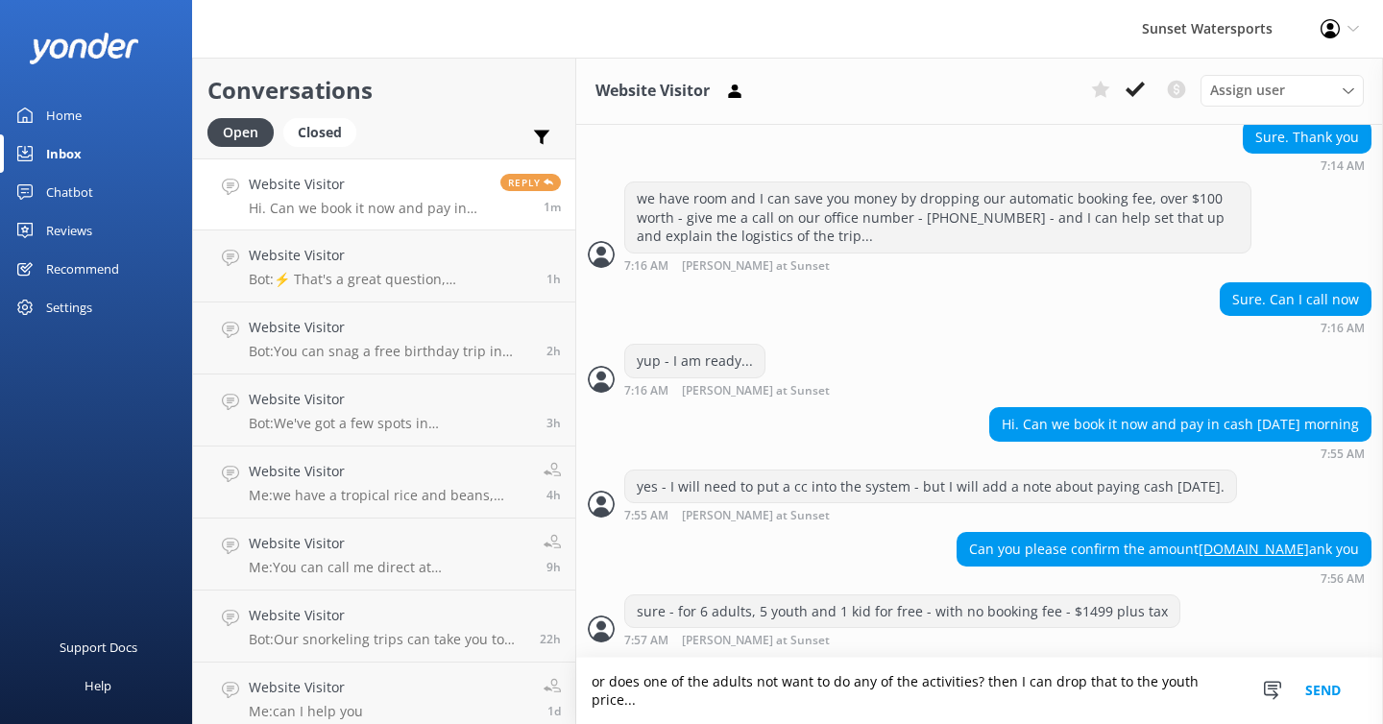
type textarea "or does one of the adults not want to do any of the activities? then I can drop…"
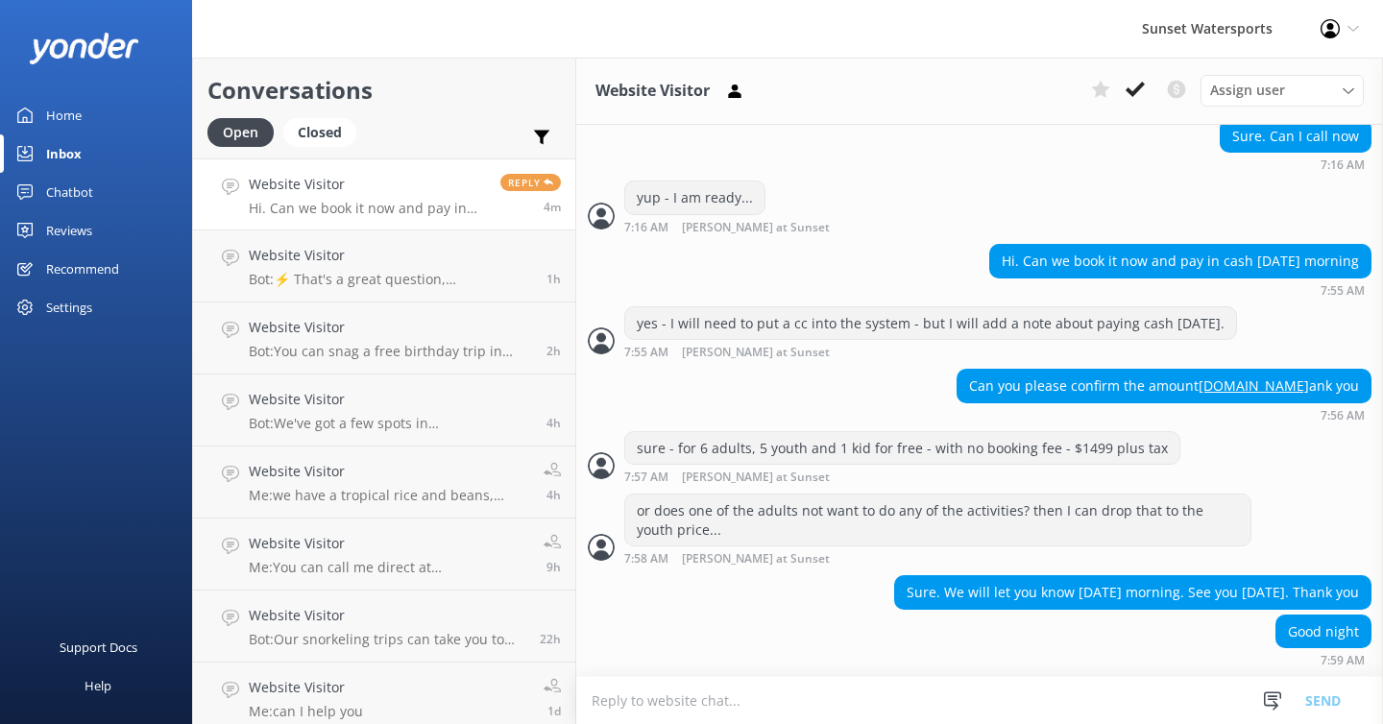
scroll to position [1240, 0]
click at [623, 696] on textarea at bounding box center [979, 700] width 807 height 47
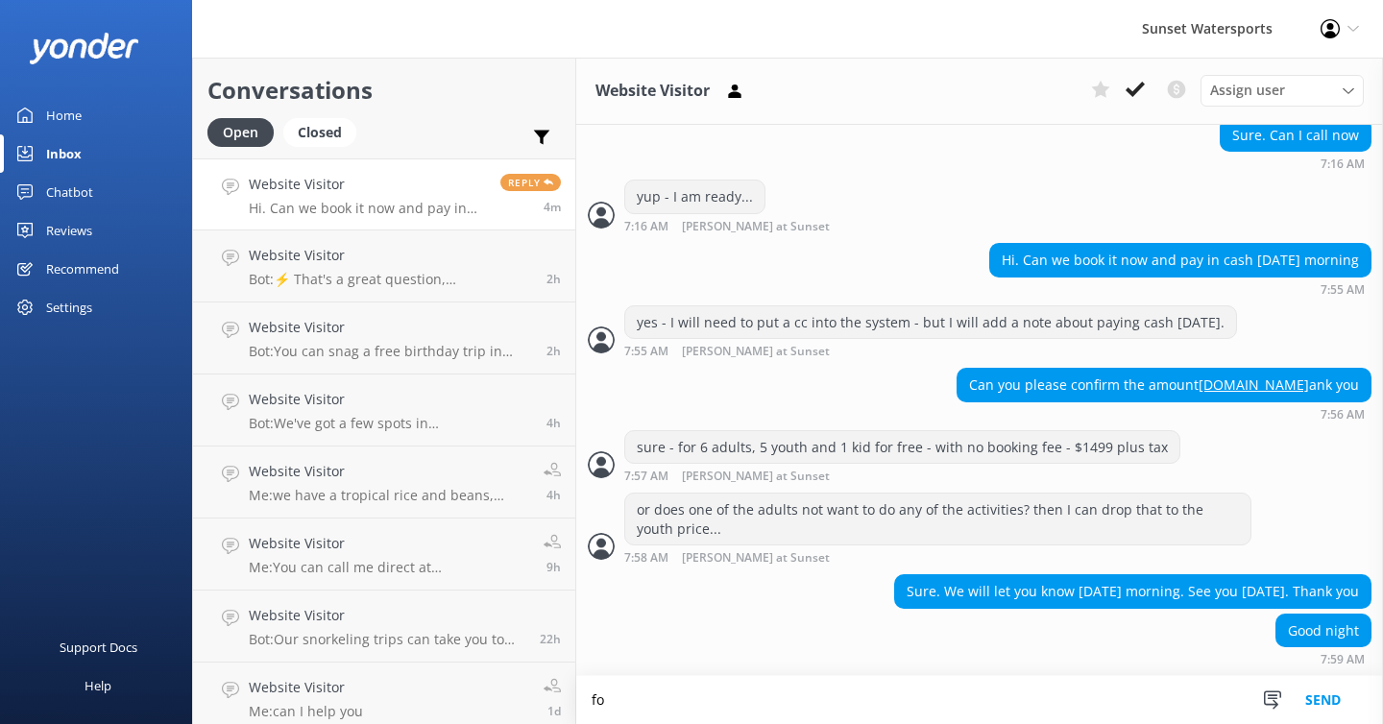
scroll to position [1241, 0]
type textarea "f"
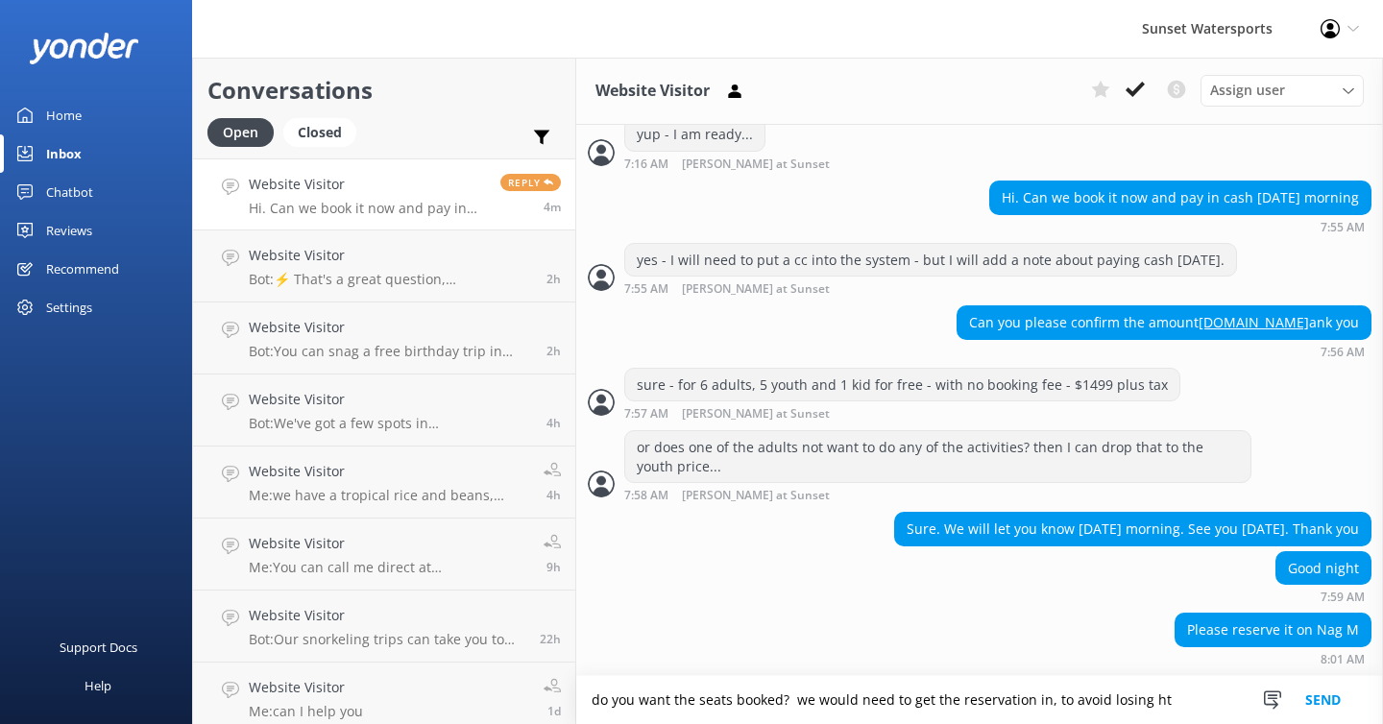
scroll to position [1303, 0]
type textarea "d"
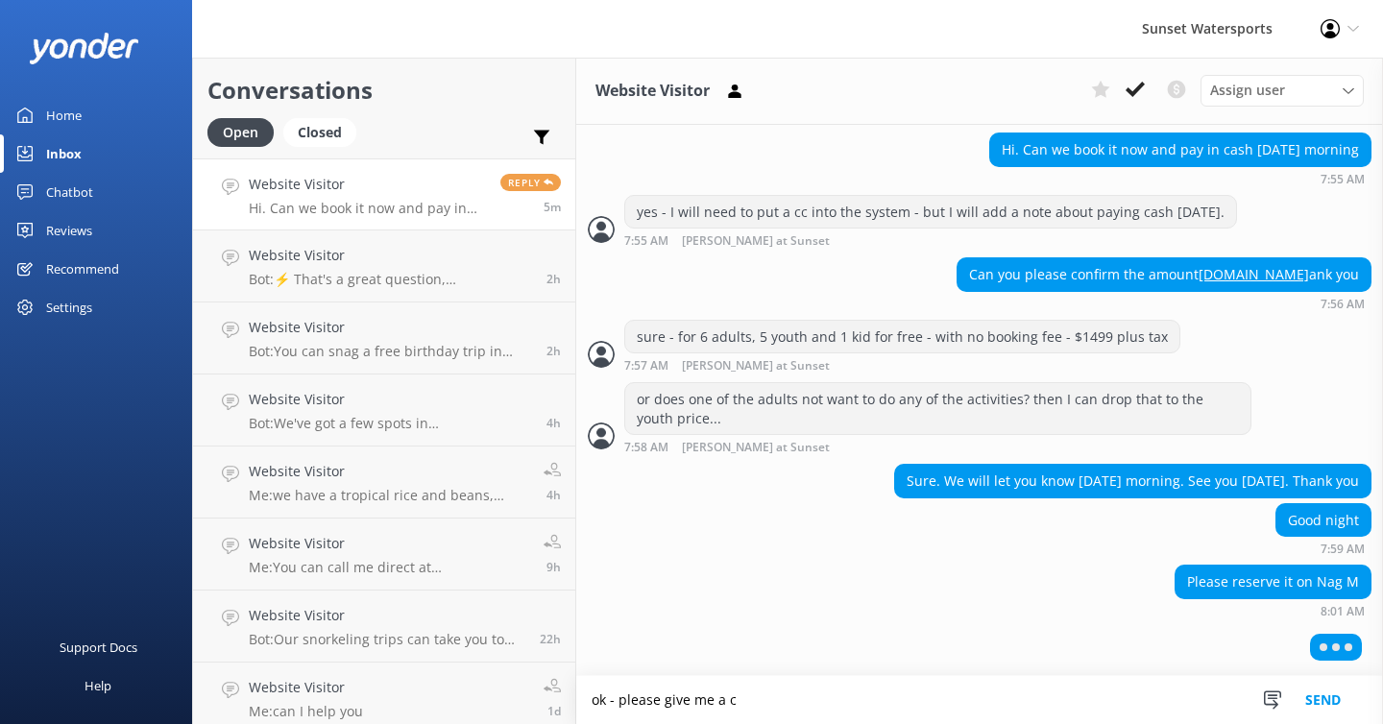
scroll to position [1348, 0]
type textarea "ok - please give me a call"
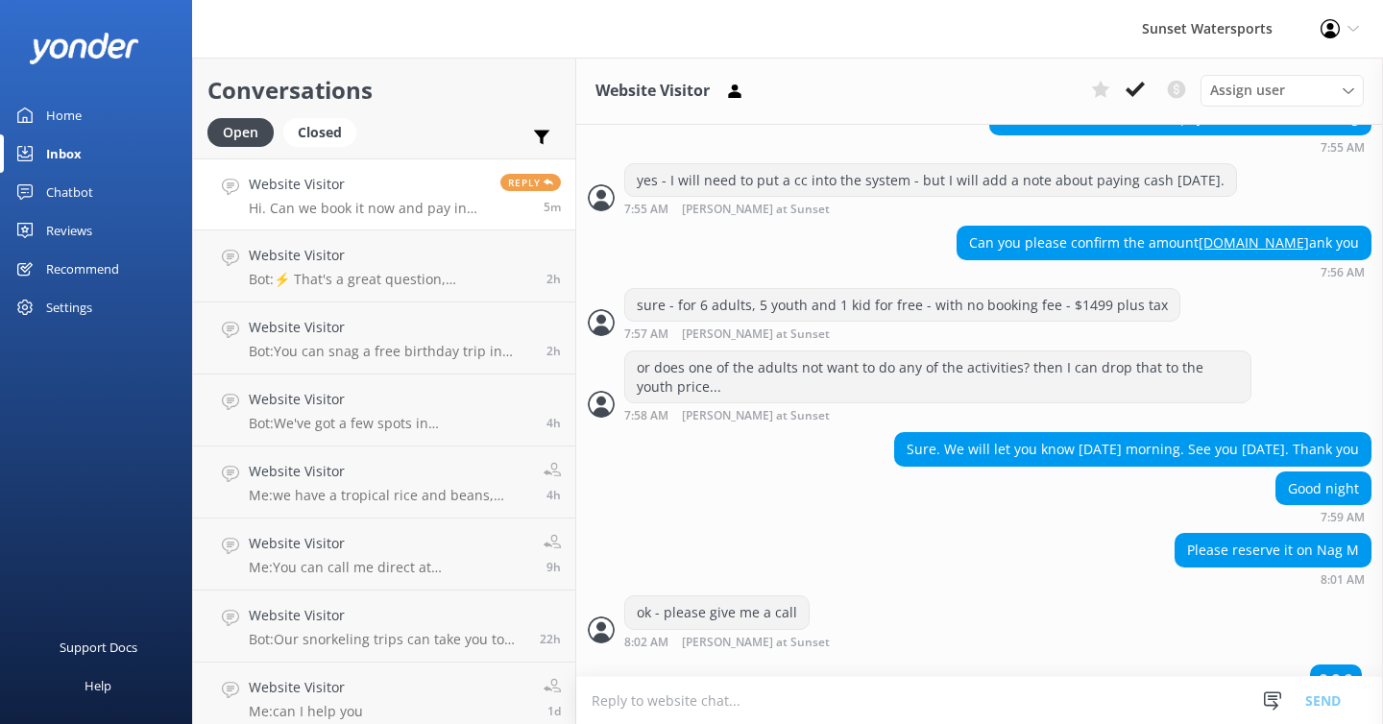
scroll to position [1410, 0]
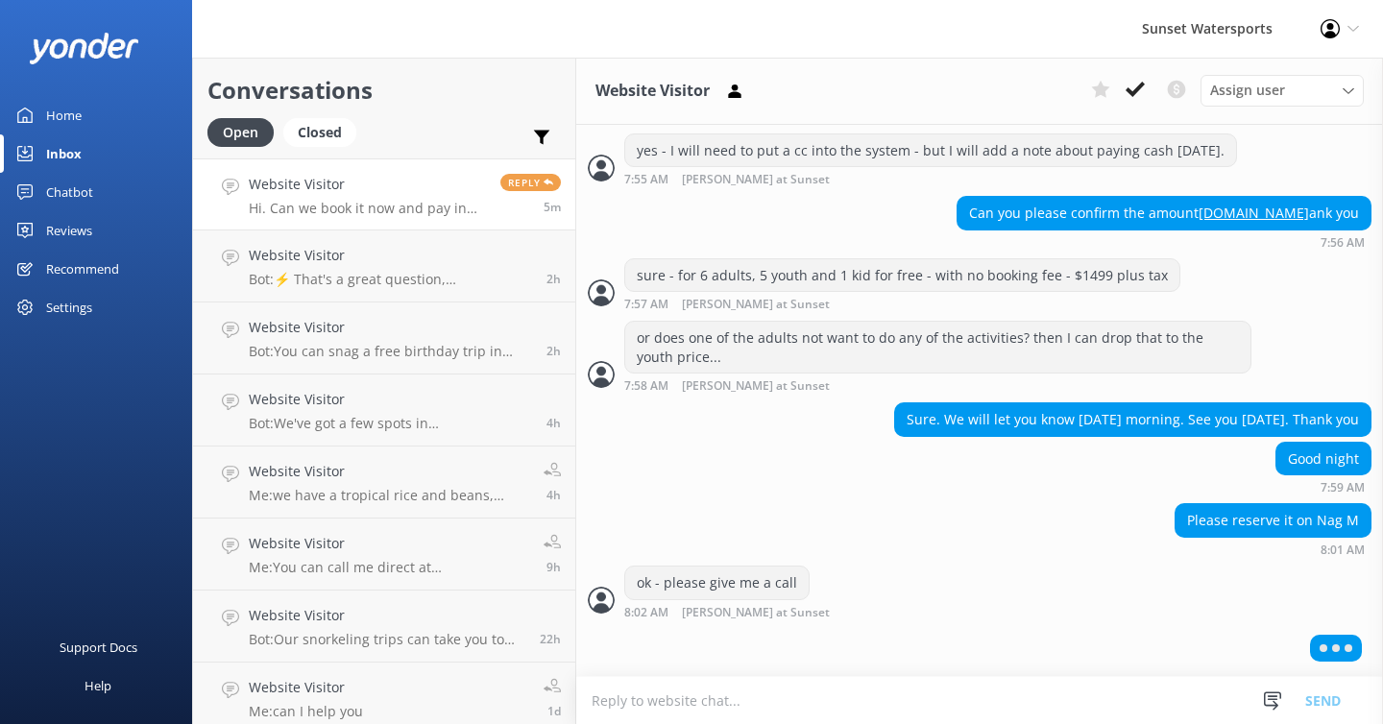
click at [623, 713] on textarea at bounding box center [979, 700] width 807 height 47
type textarea "2"
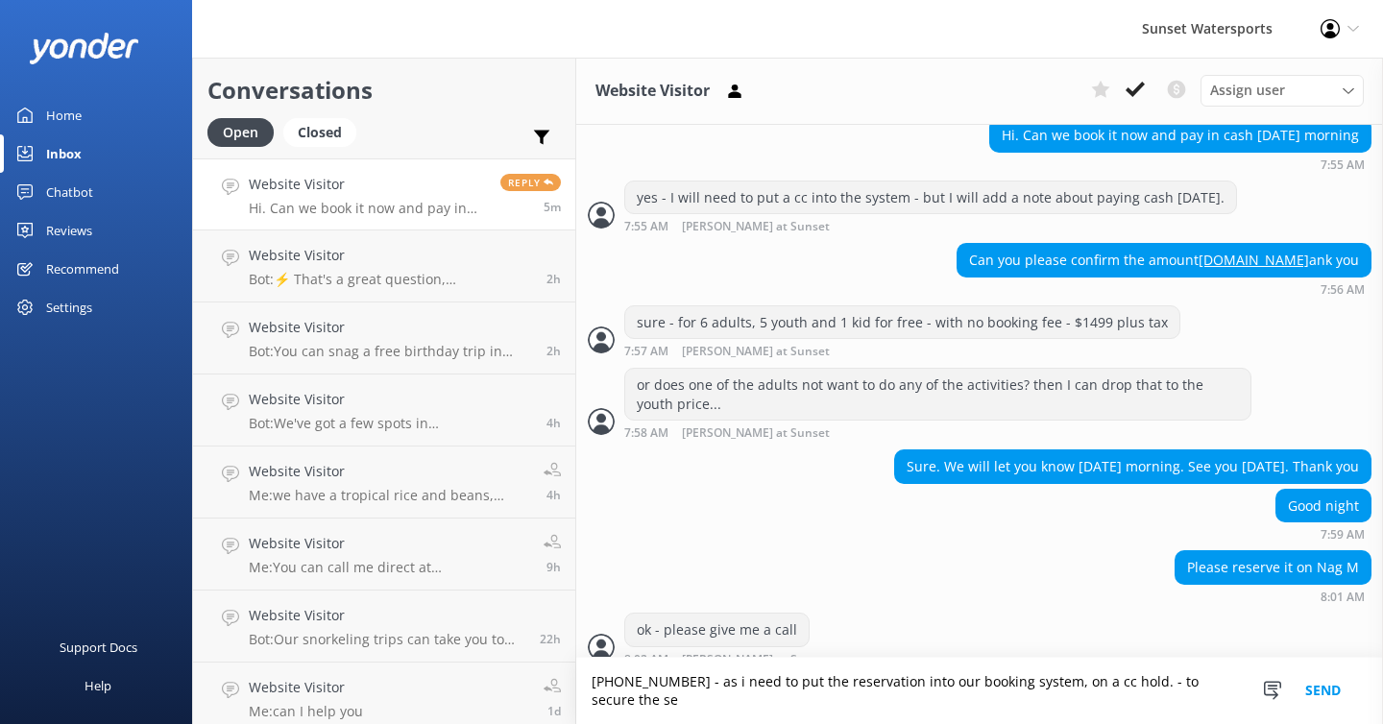
scroll to position [1384, 0]
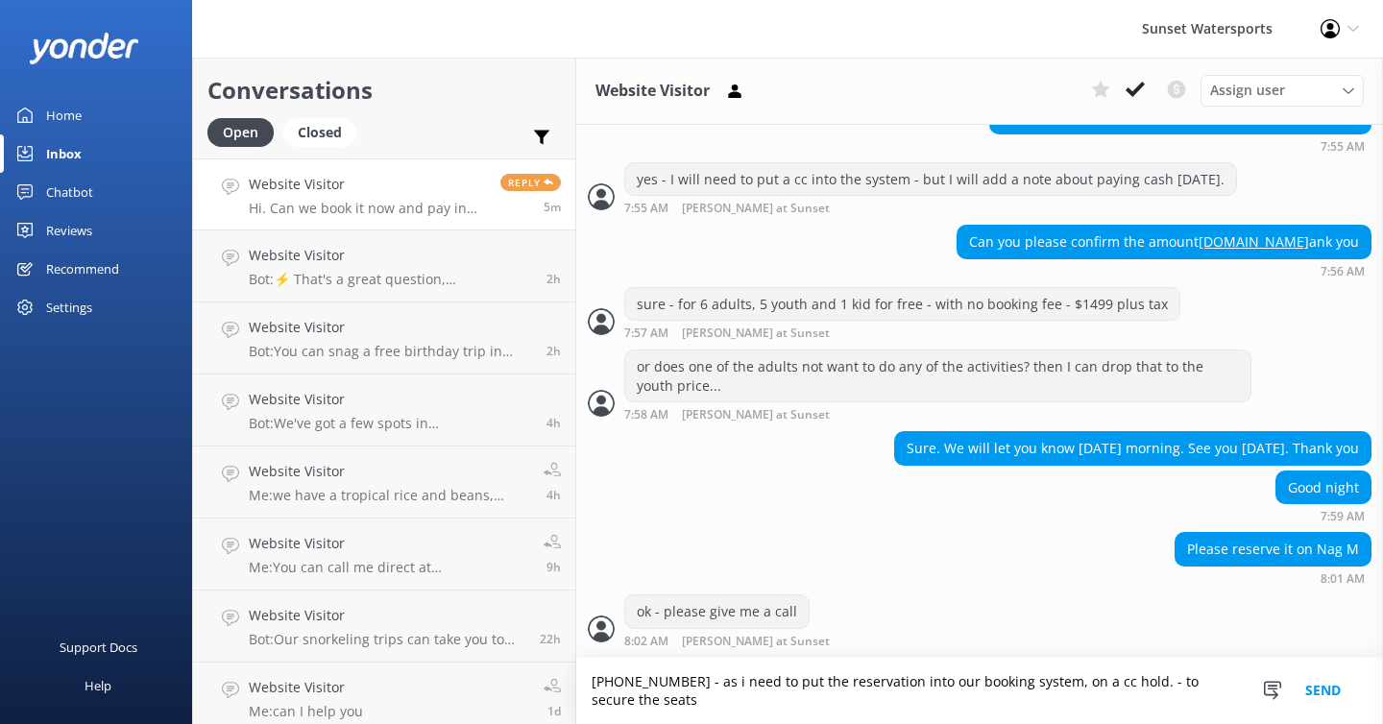
type textarea "[PHONE_NUMBER] - as i need to put the reservation into our booking system, on a…"
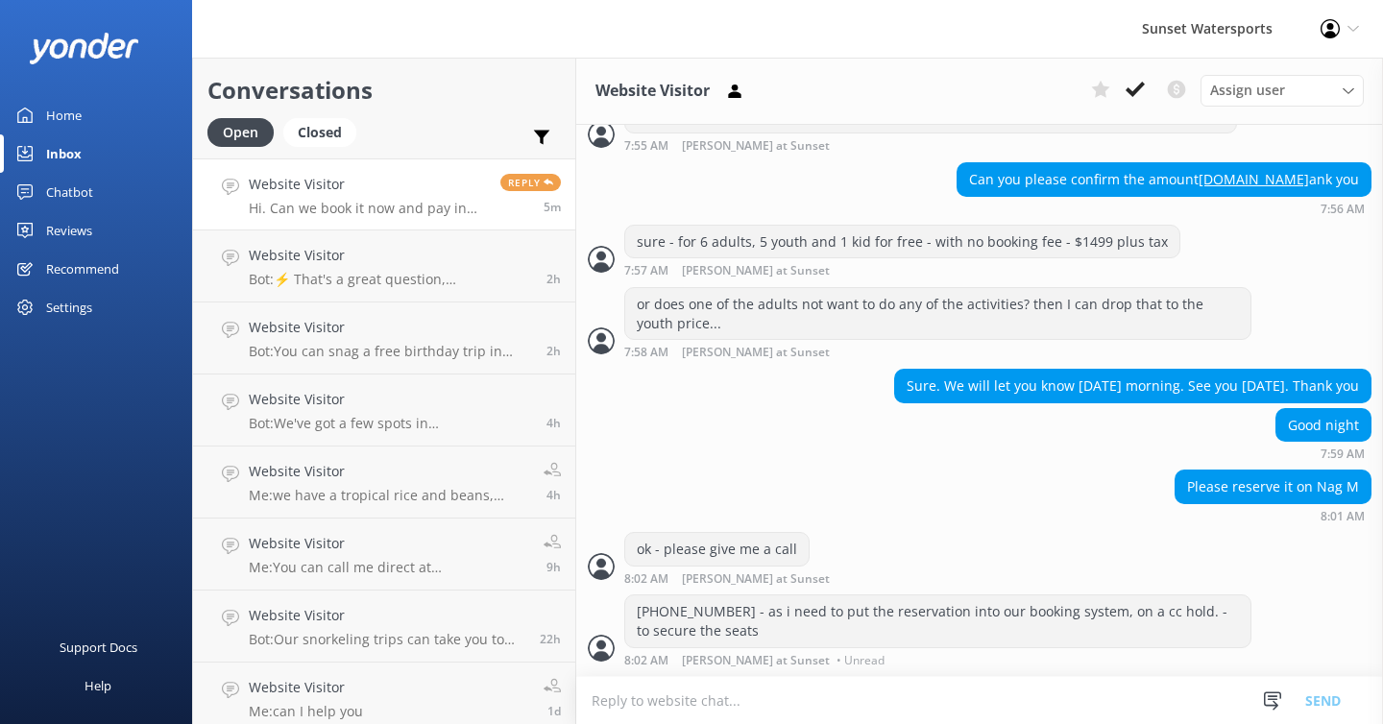
scroll to position [1423, 0]
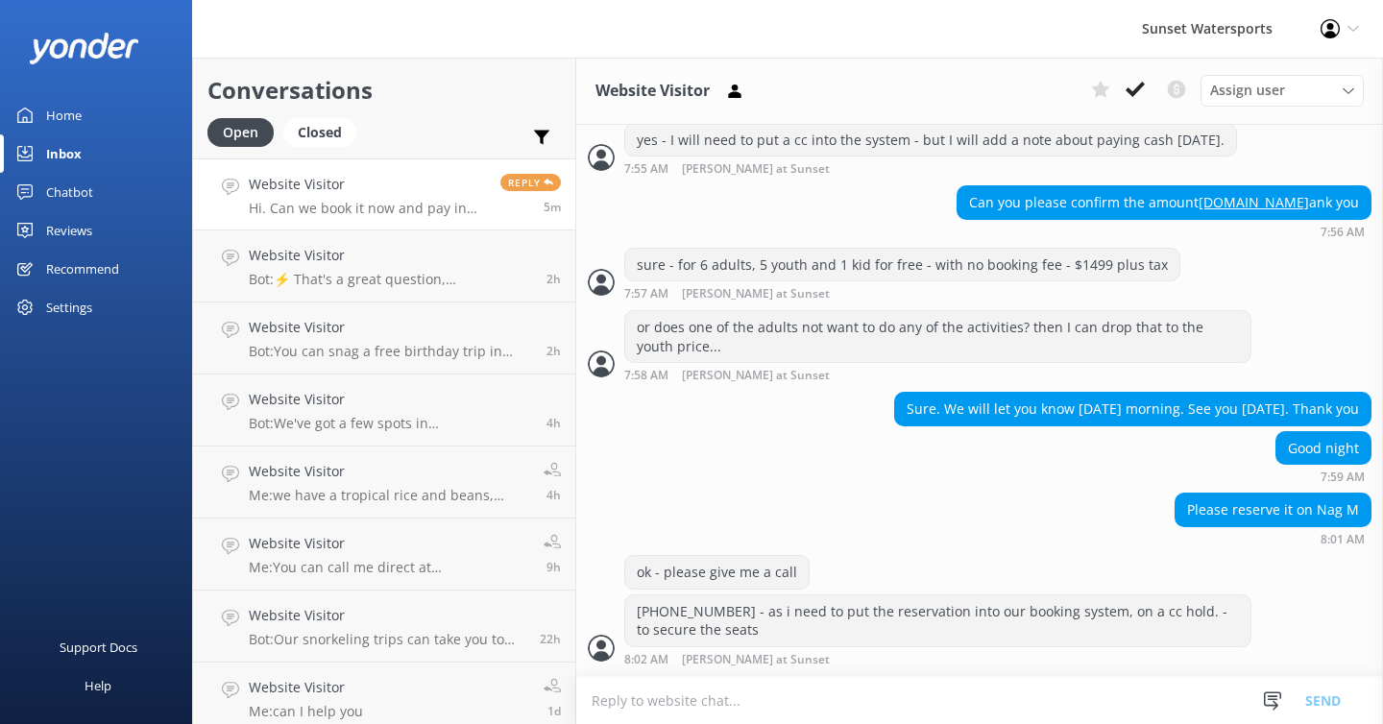
click at [604, 704] on textarea at bounding box center [979, 700] width 807 height 47
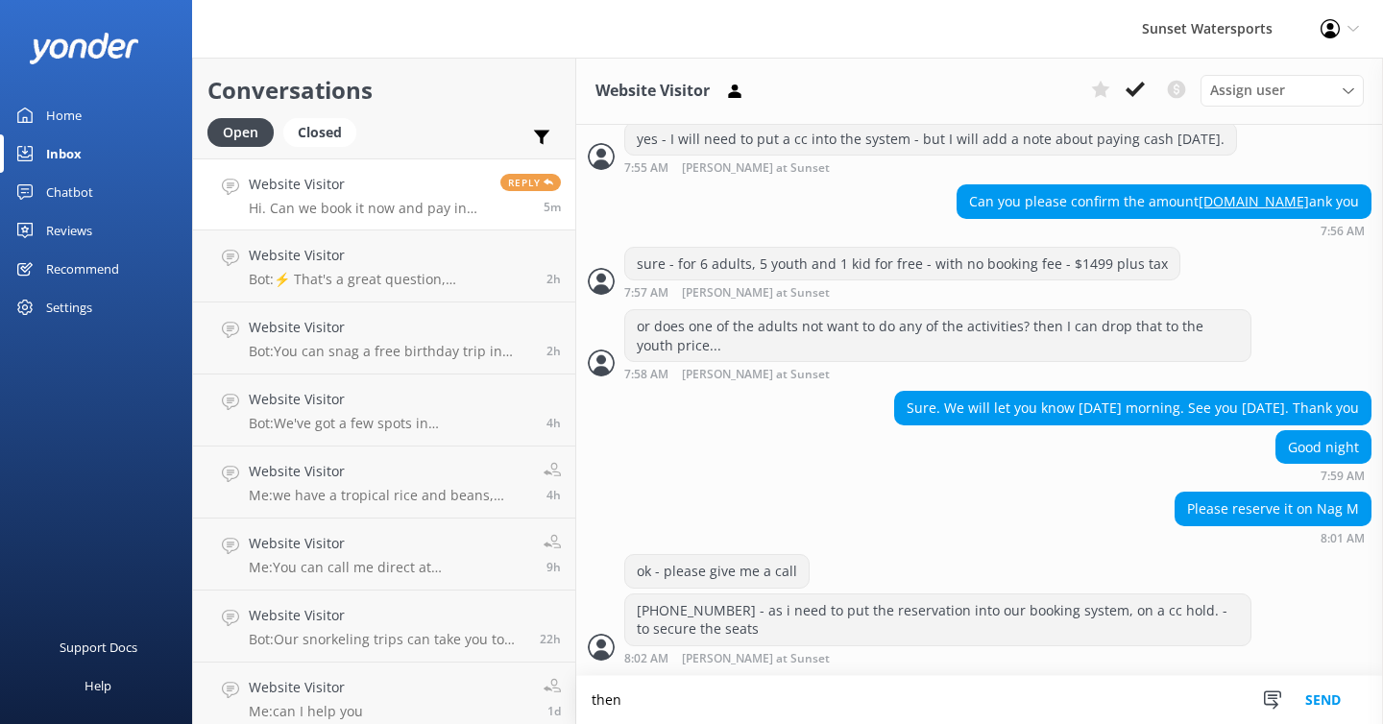
scroll to position [1424, 0]
type textarea "then you can pay cash [DATE]."
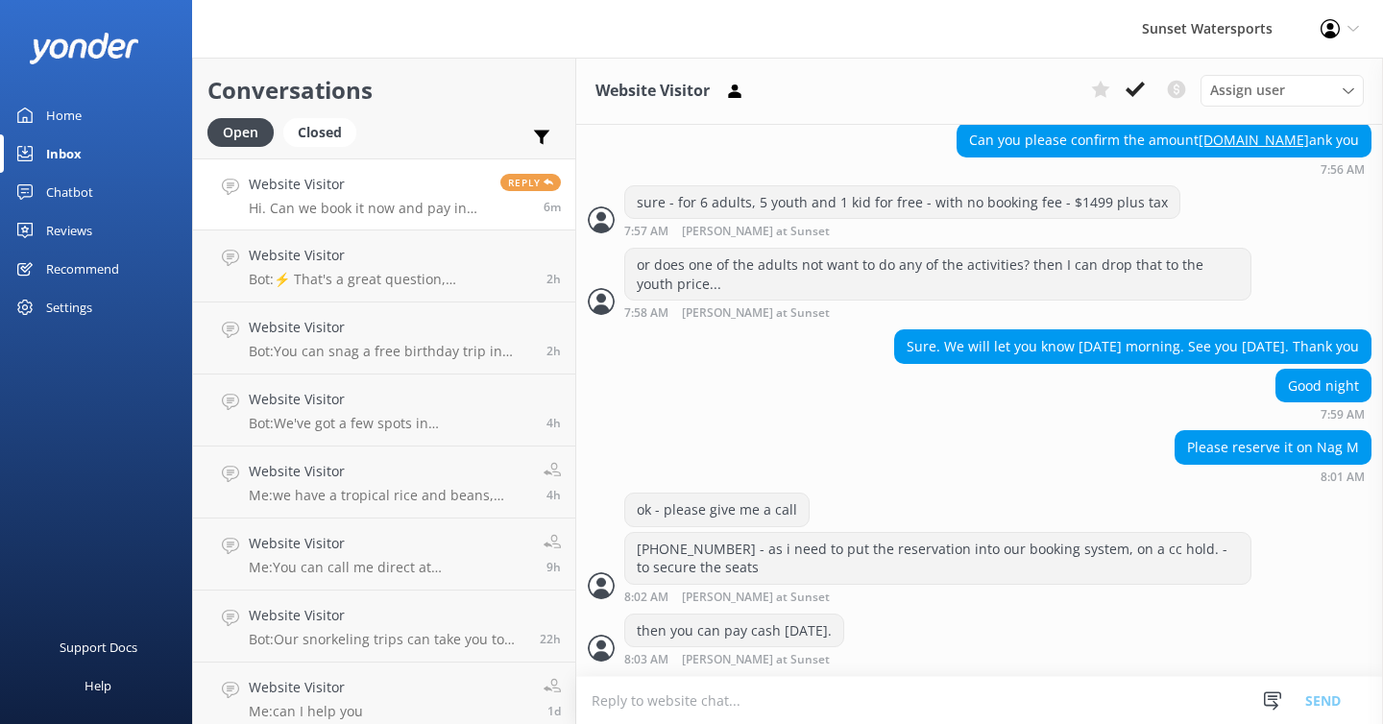
scroll to position [0, 0]
click at [626, 701] on textarea at bounding box center [979, 700] width 807 height 47
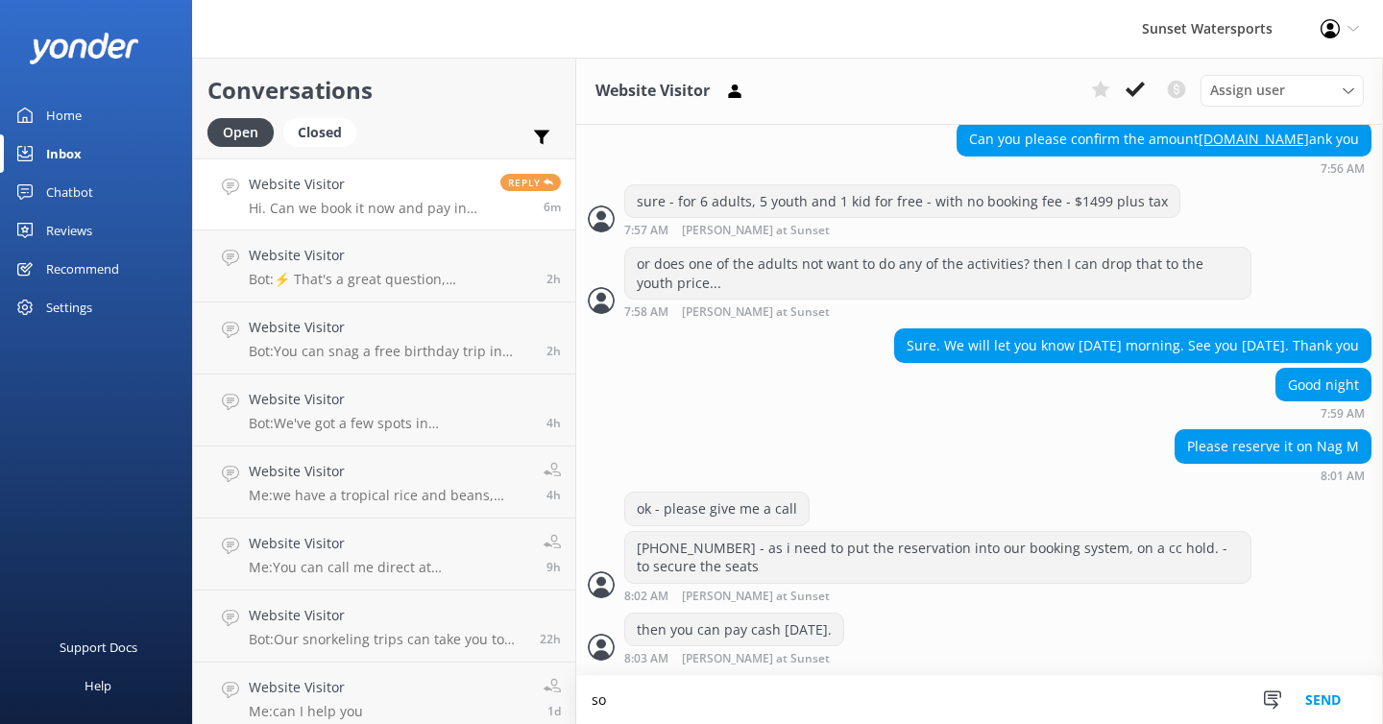
scroll to position [1487, 0]
type textarea "so we don't lose the seats."
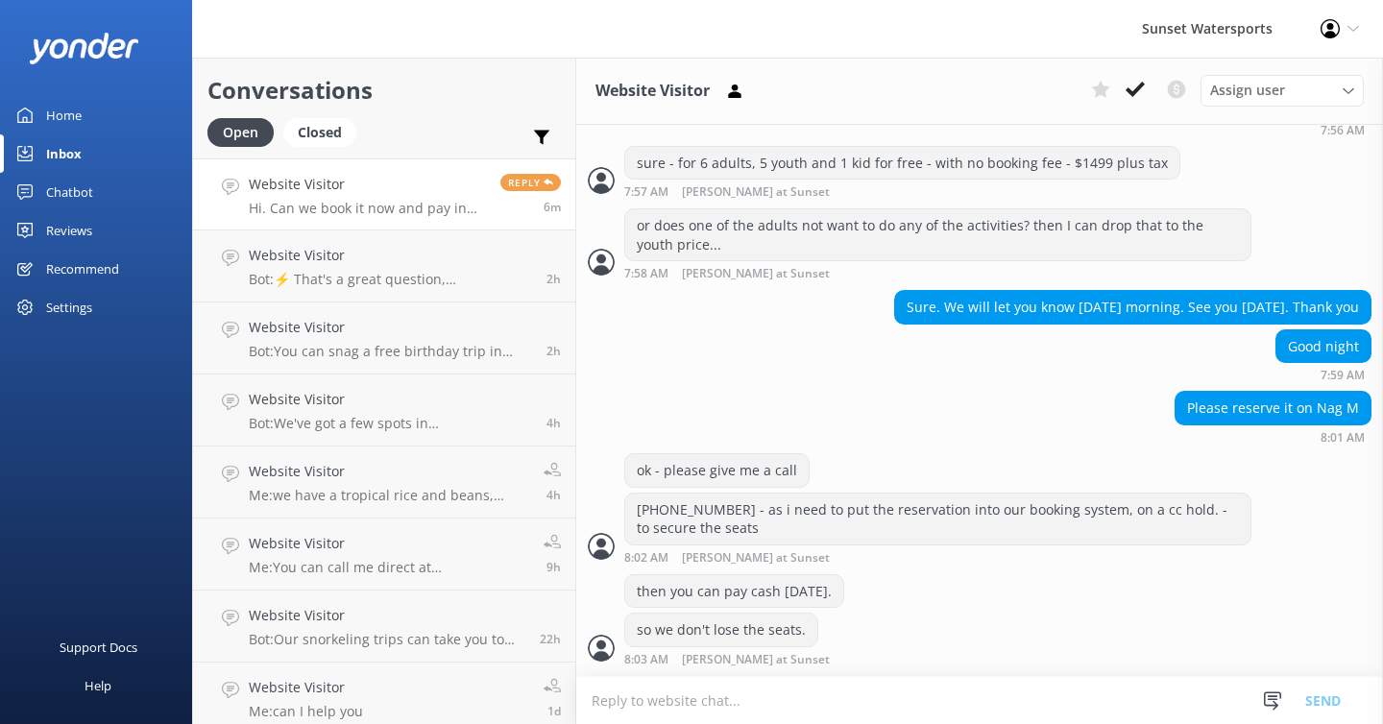
scroll to position [1525, 0]
click at [647, 694] on textarea at bounding box center [979, 700] width 807 height 47
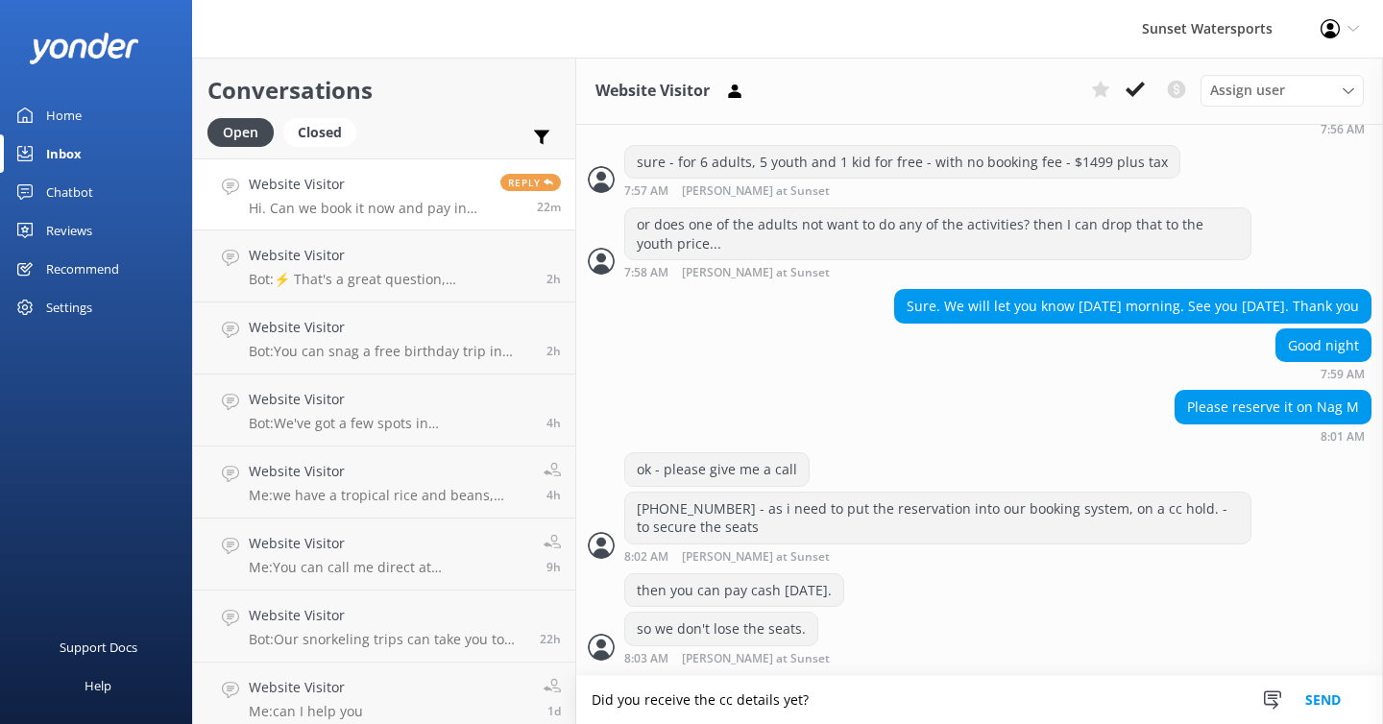
type textarea "Did you receive the cc details yet?"
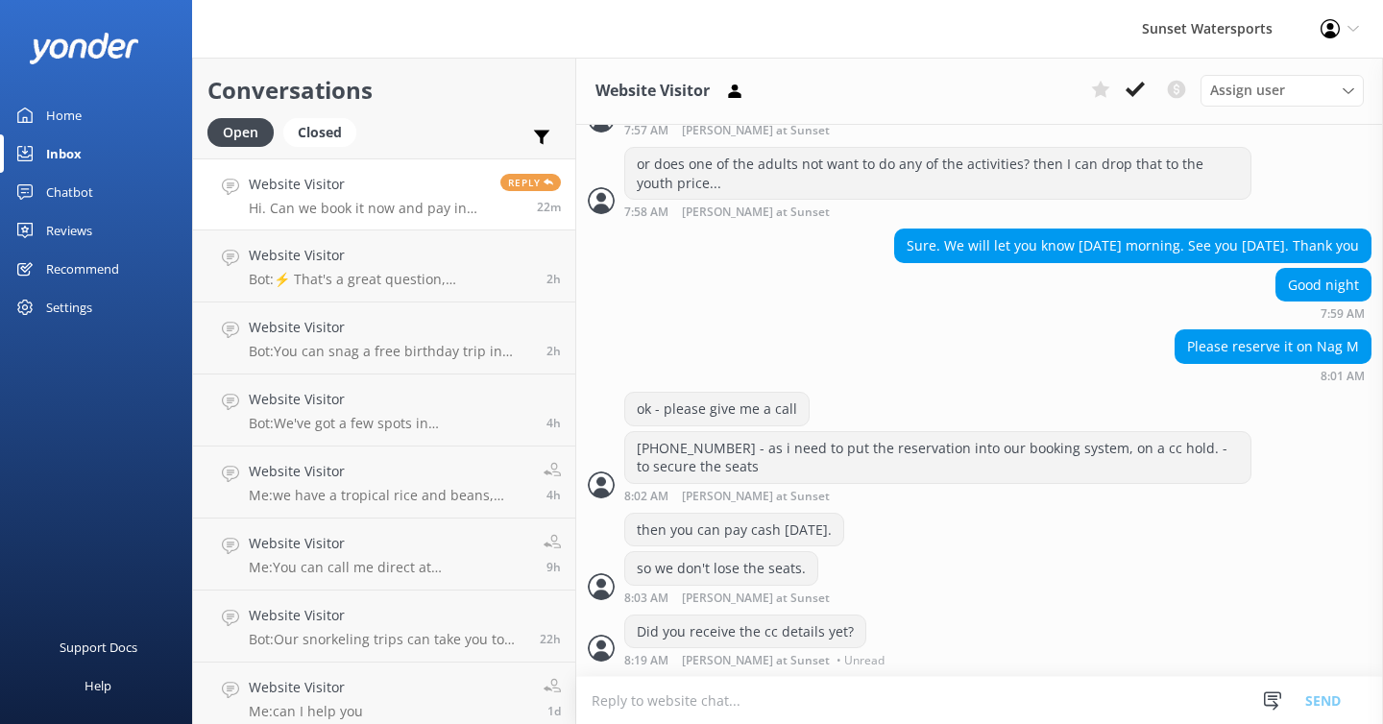
scroll to position [1587, 0]
click at [616, 705] on textarea at bounding box center [979, 700] width 807 height 47
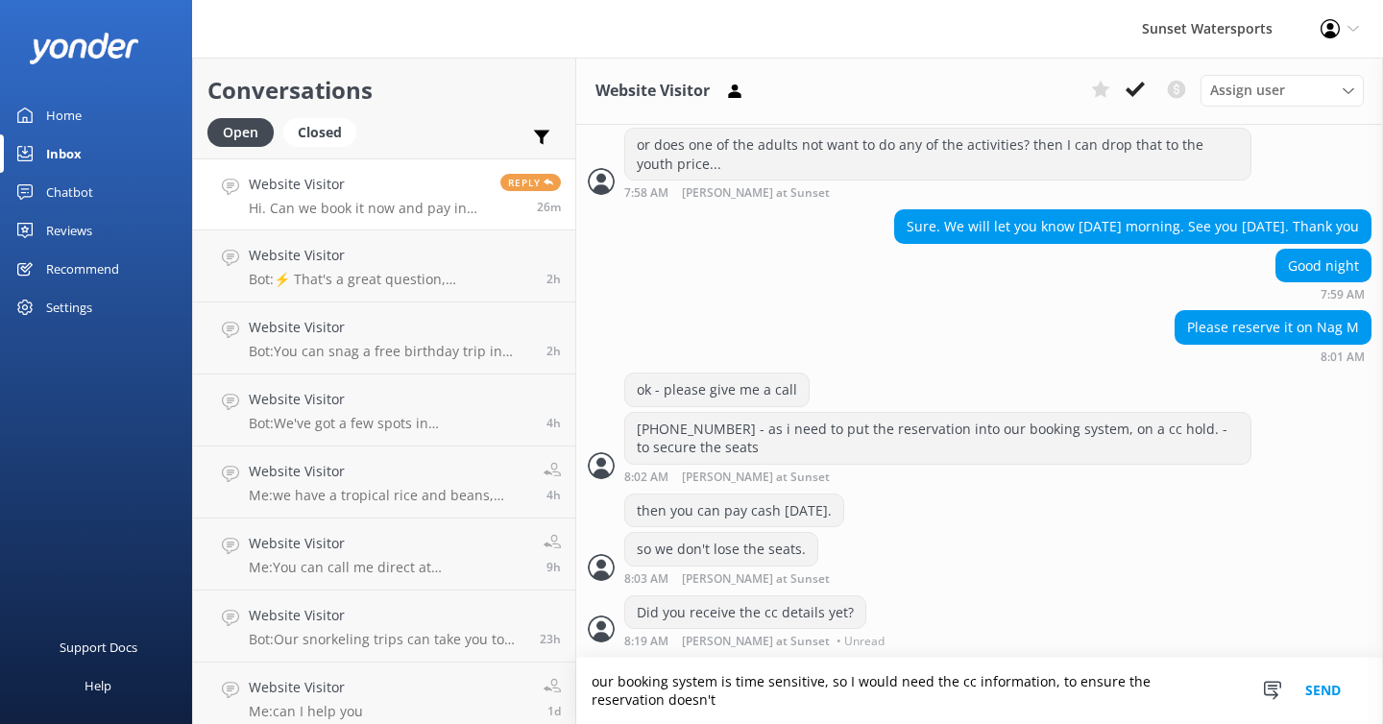
scroll to position [1606, 0]
click at [885, 711] on textarea "our booking system is time sensitive, so I would need the cc information, to en…" at bounding box center [979, 691] width 807 height 66
click at [888, 705] on textarea "our booking system is time sensitive, so I would need the cc information, to en…" at bounding box center [979, 691] width 807 height 66
click at [948, 711] on textarea "our booking system is time sensitive, so I would need the cc information, to en…" at bounding box center [979, 691] width 807 height 66
type textarea "our booking system is time sensitive, so I would need the cc information, to en…"
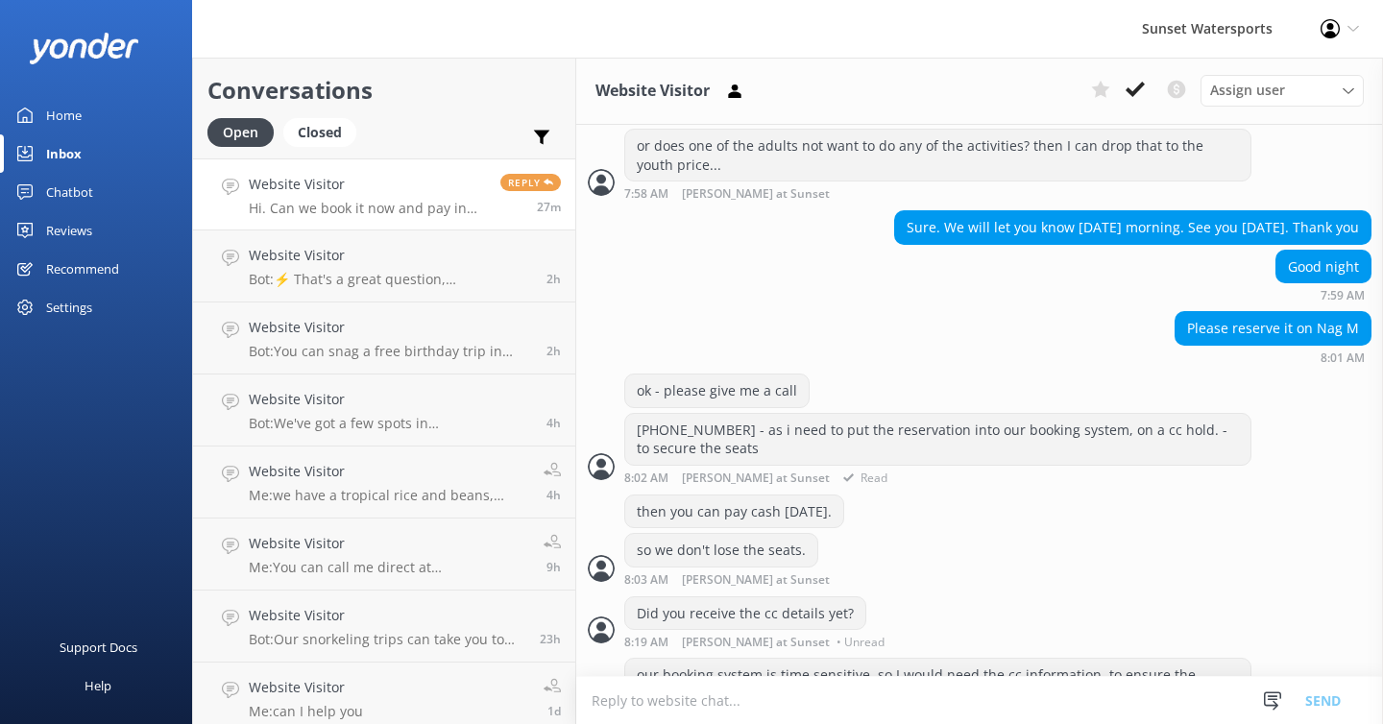
scroll to position [1668, 0]
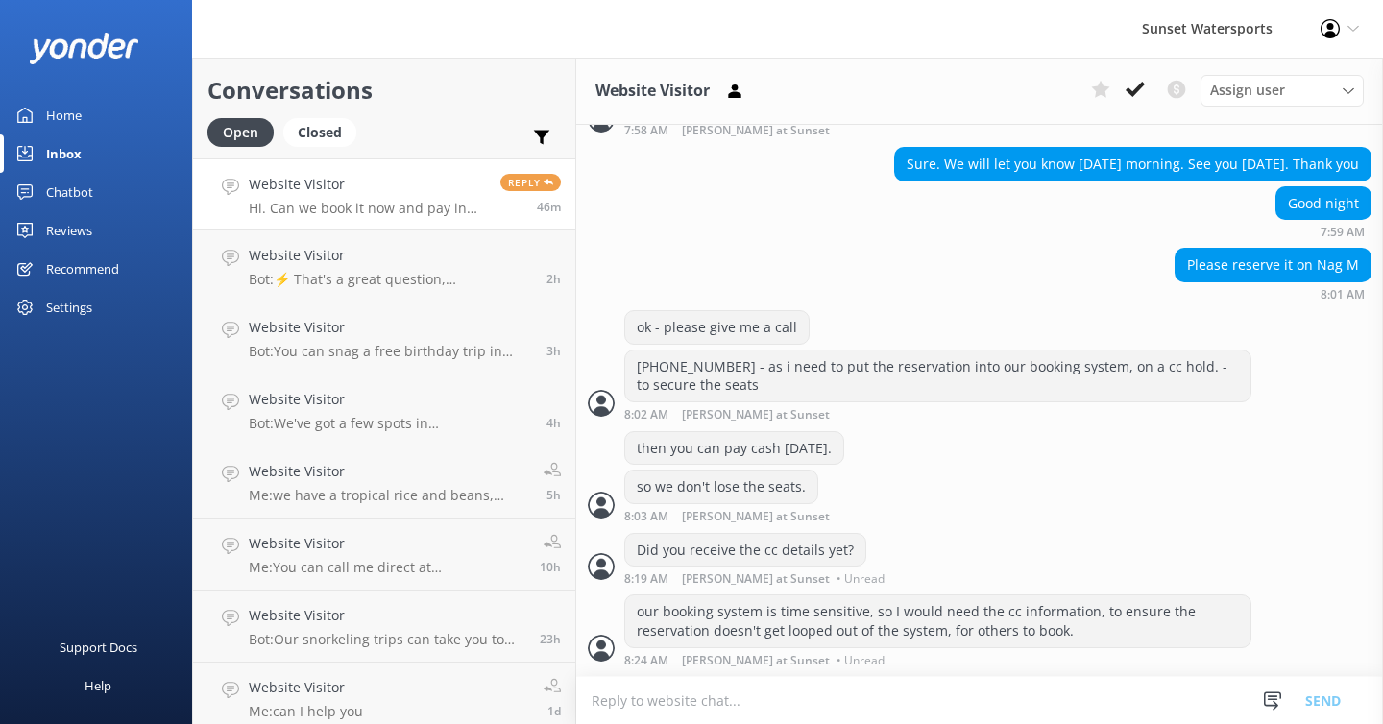
click at [623, 695] on textarea at bounding box center [979, 700] width 807 height 47
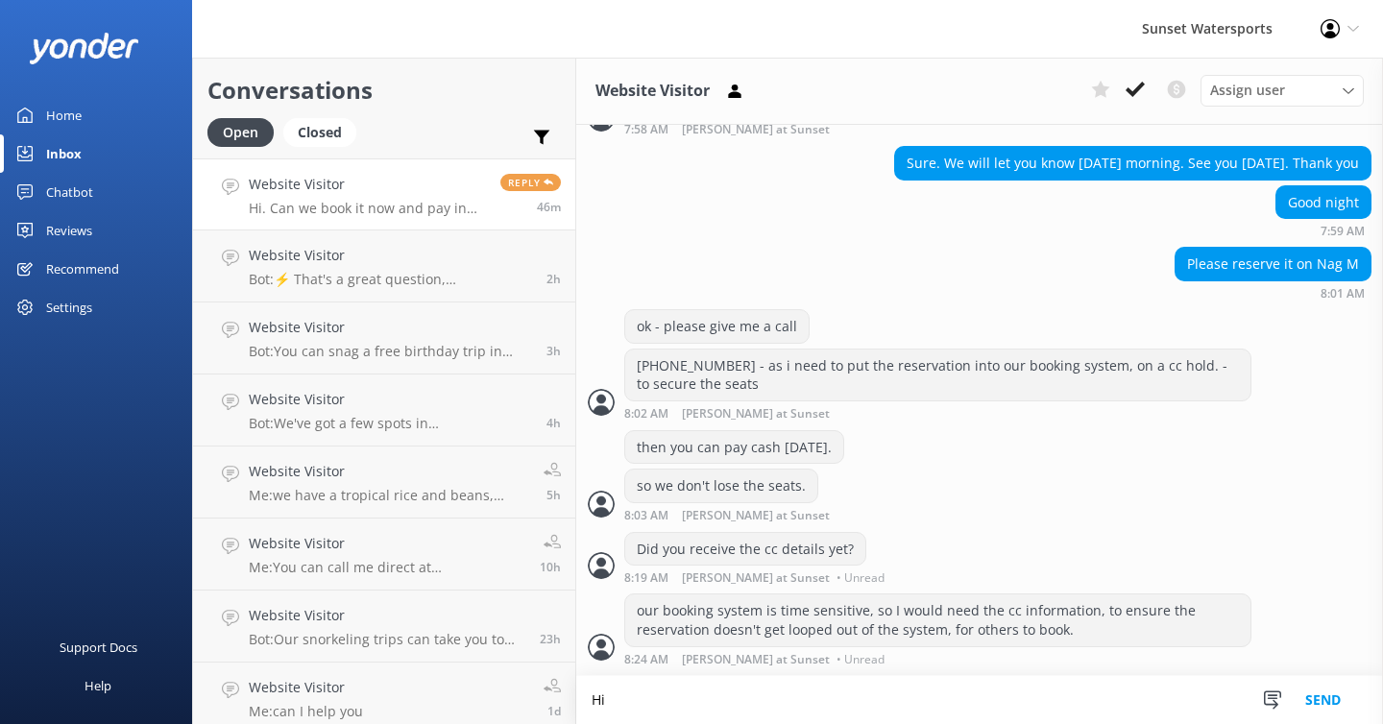
scroll to position [1669, 0]
type textarea "Hi [PERSON_NAME], do you want to secure these seats for [DATE] trip?"
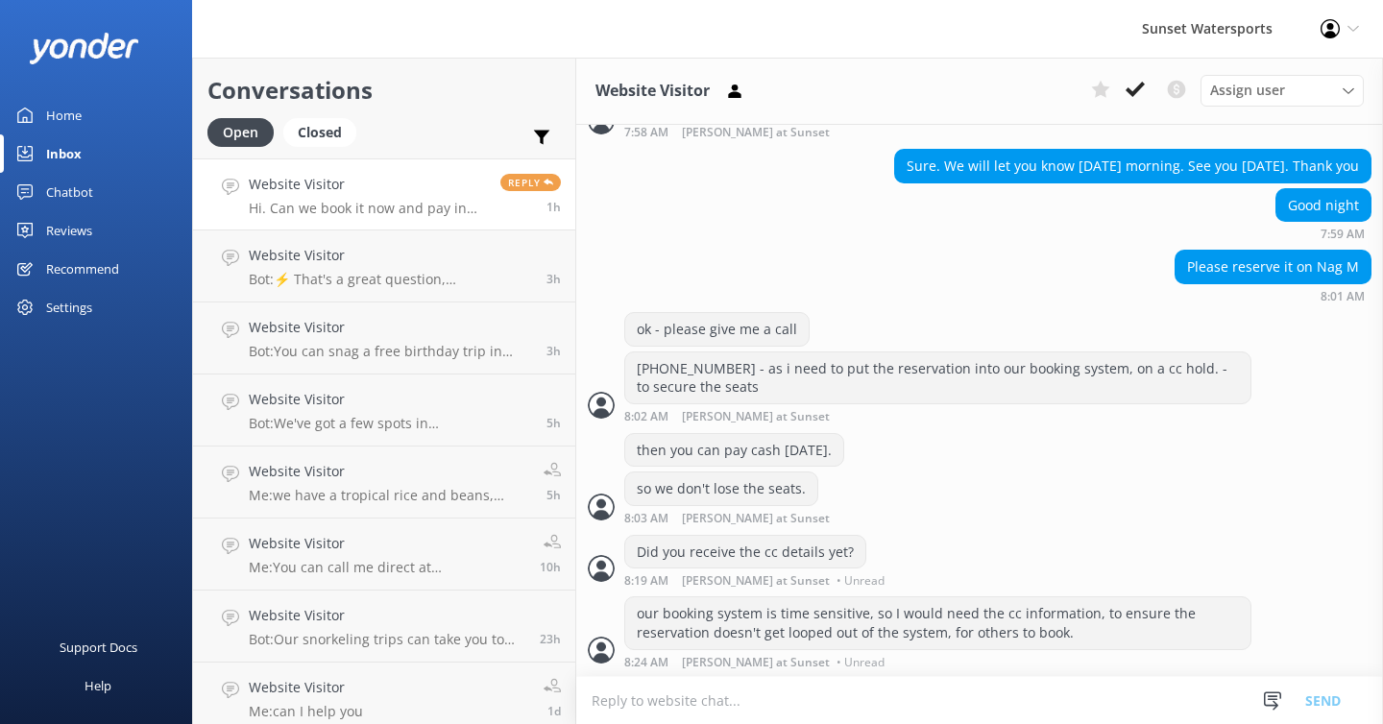
scroll to position [1730, 0]
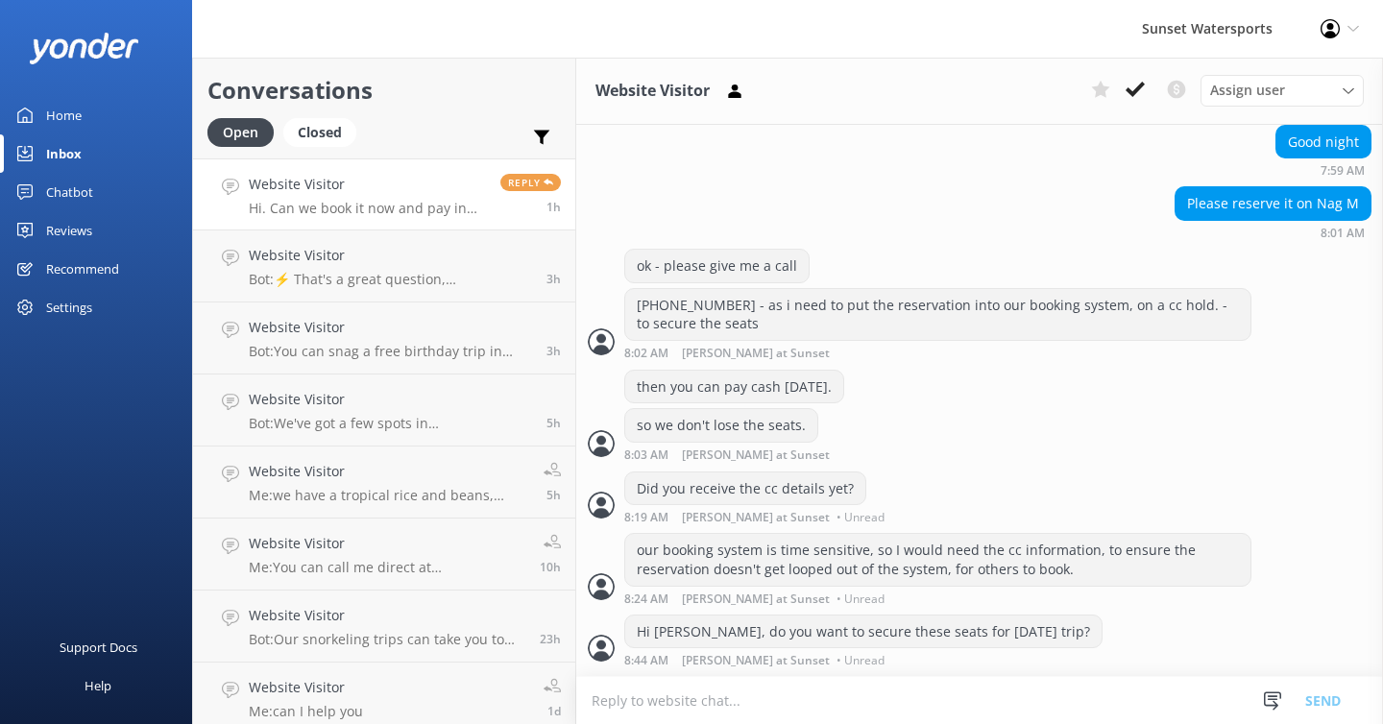
click at [615, 697] on textarea at bounding box center [979, 700] width 807 height 47
type textarea "i'm still in the office - give me a call with the cc details or you can post th…"
click at [1324, 704] on button "Send" at bounding box center [1323, 700] width 72 height 48
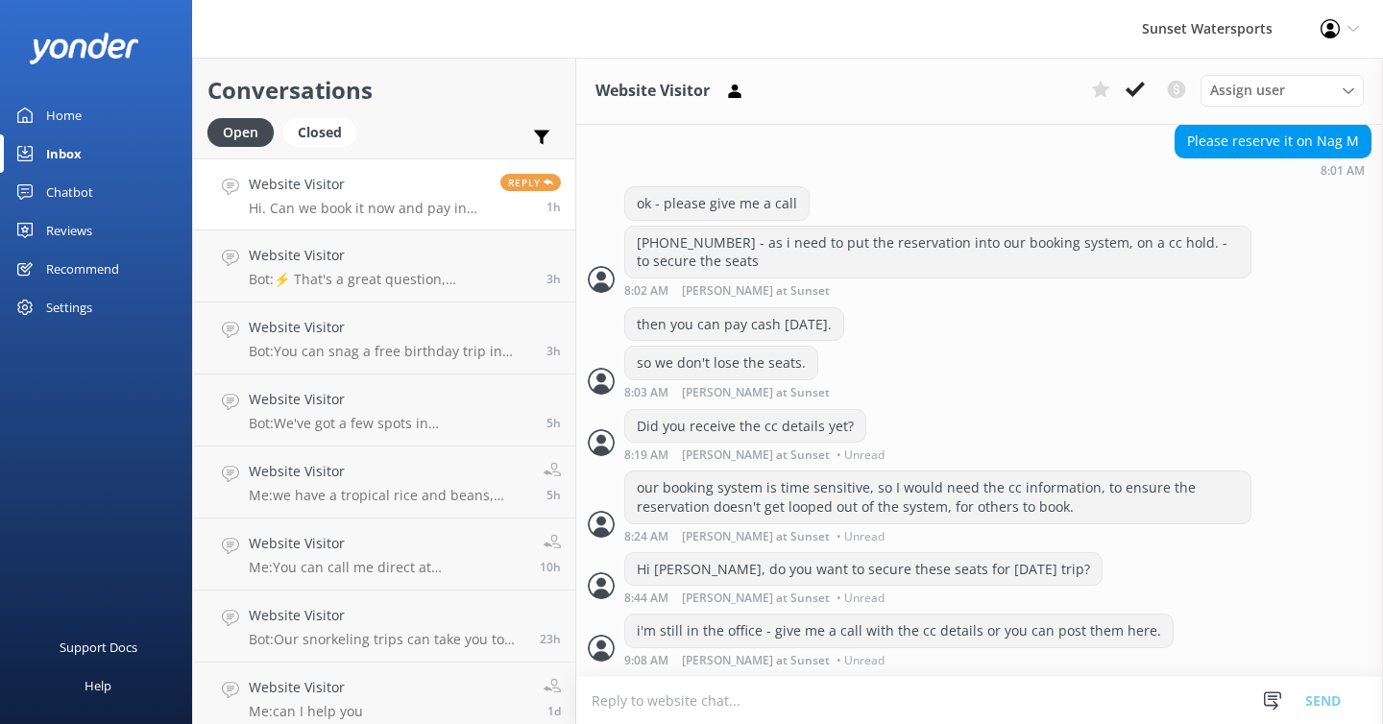
scroll to position [1792, 0]
click at [1137, 88] on use at bounding box center [1135, 89] width 19 height 15
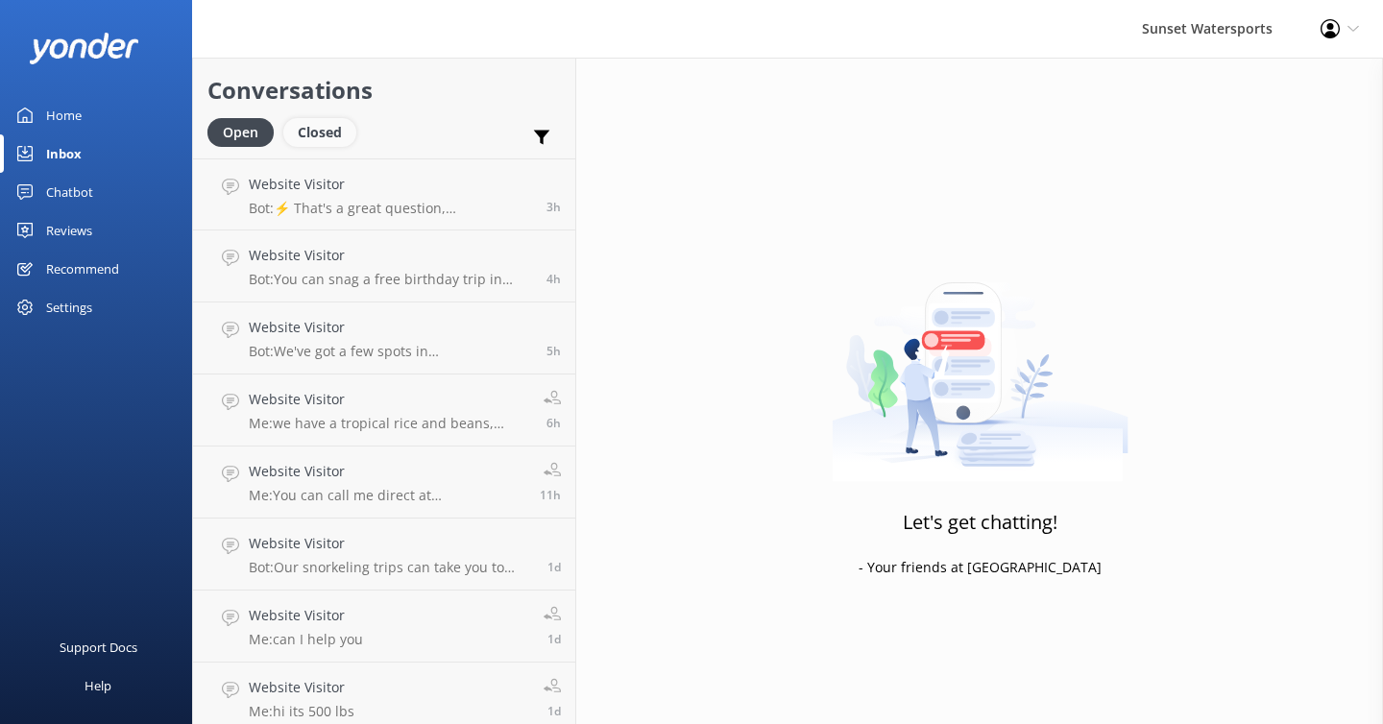
click at [318, 137] on div "Closed" at bounding box center [319, 132] width 73 height 29
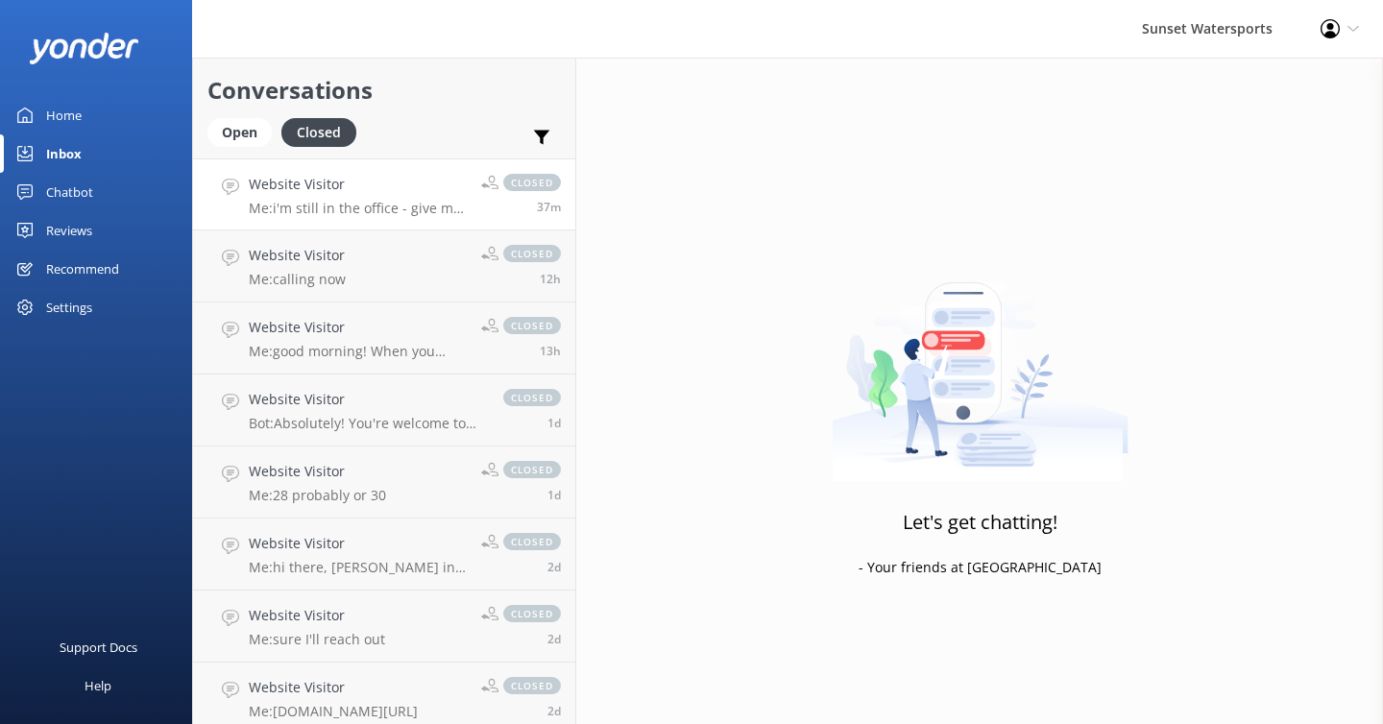
click at [373, 207] on p "Me: i'm still in the office - give me a call with the cc details or you can pos…" at bounding box center [358, 208] width 218 height 17
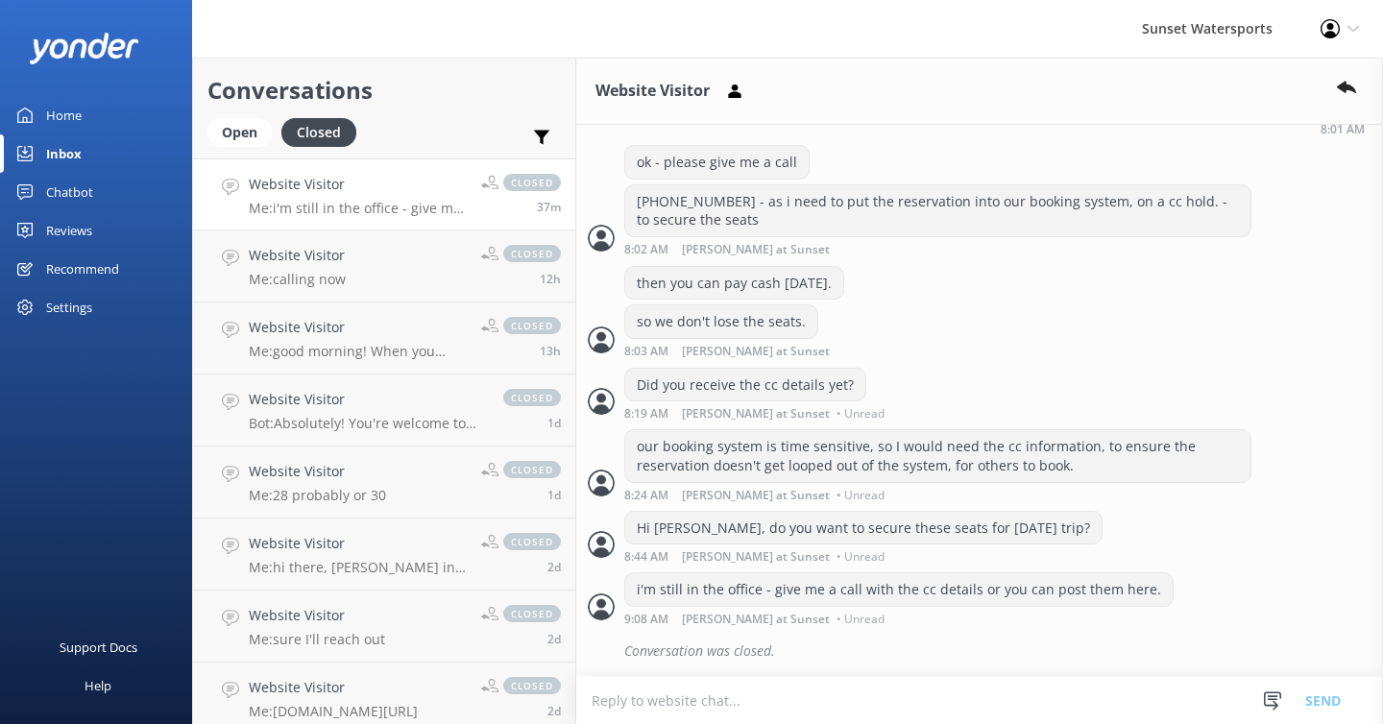
scroll to position [1834, 0]
click at [611, 703] on textarea at bounding box center [979, 700] width 807 height 47
paste textarea "[URL][DOMAIN_NAME]"
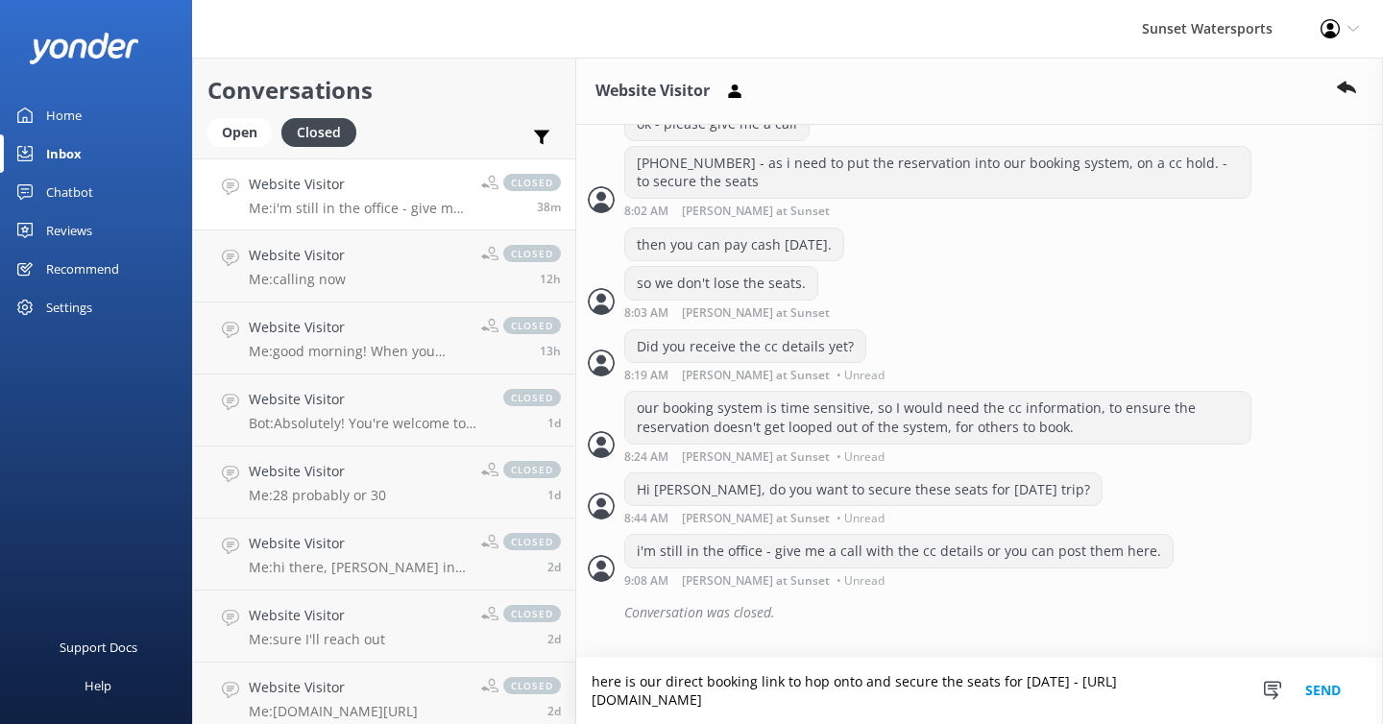
scroll to position [1872, 0]
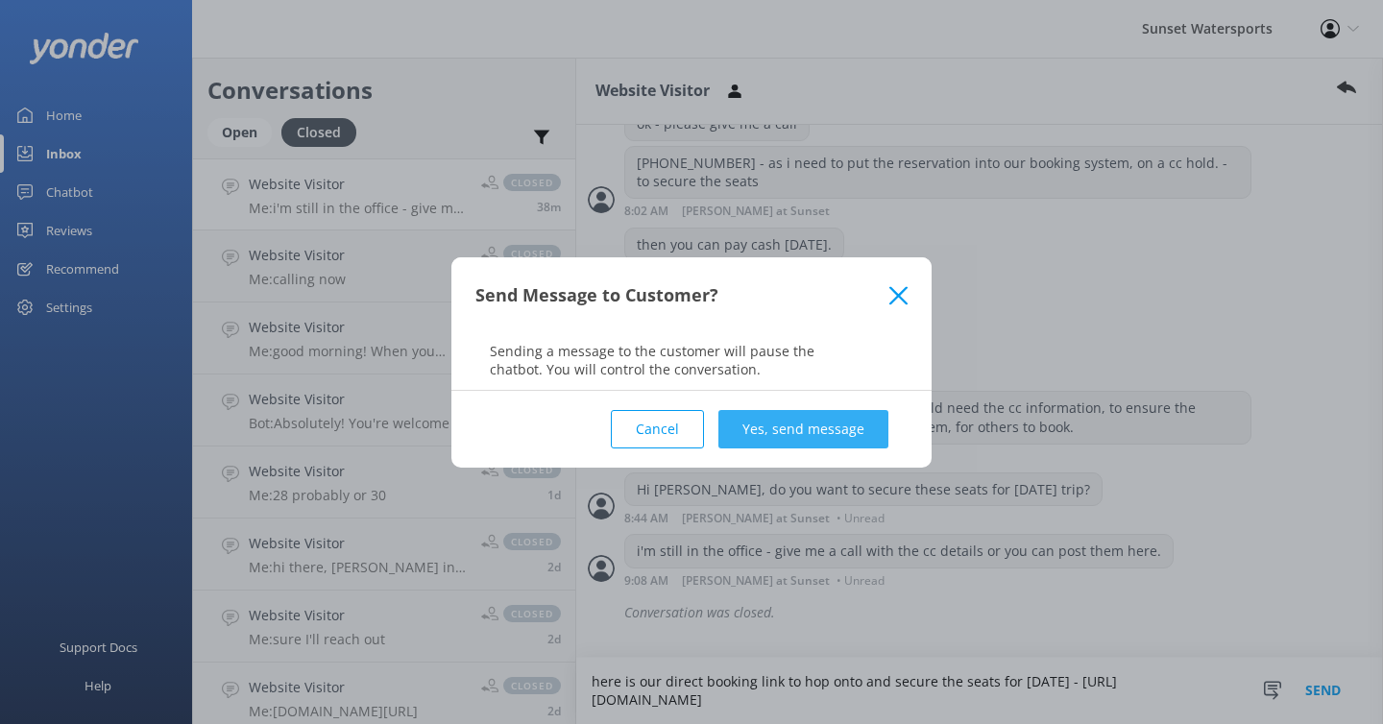
type textarea "here is our direct booking link to hop onto and secure the seats for [DATE] - […"
click at [858, 434] on button "Yes, send message" at bounding box center [804, 429] width 170 height 38
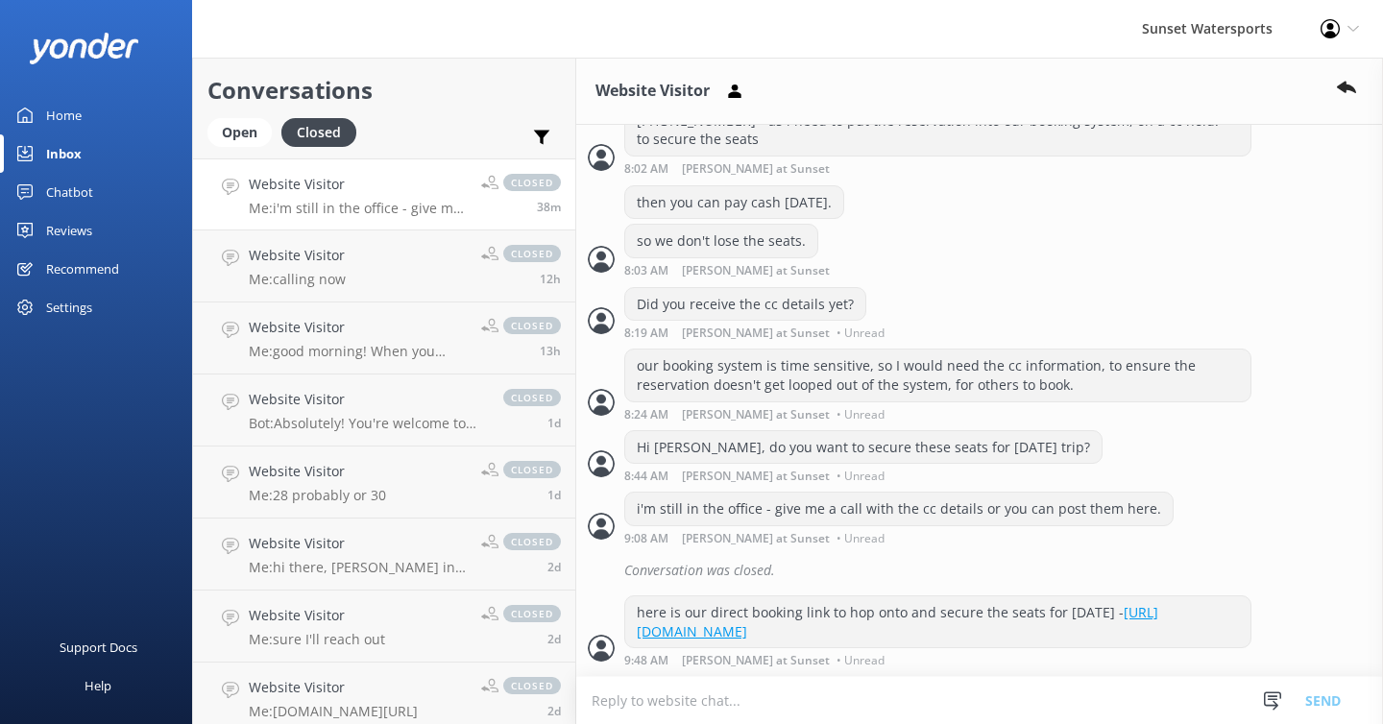
scroll to position [1934, 0]
click at [657, 708] on textarea at bounding box center [979, 700] width 807 height 47
type textarea "and add this code - SUN10 - for the multiple trip savings"
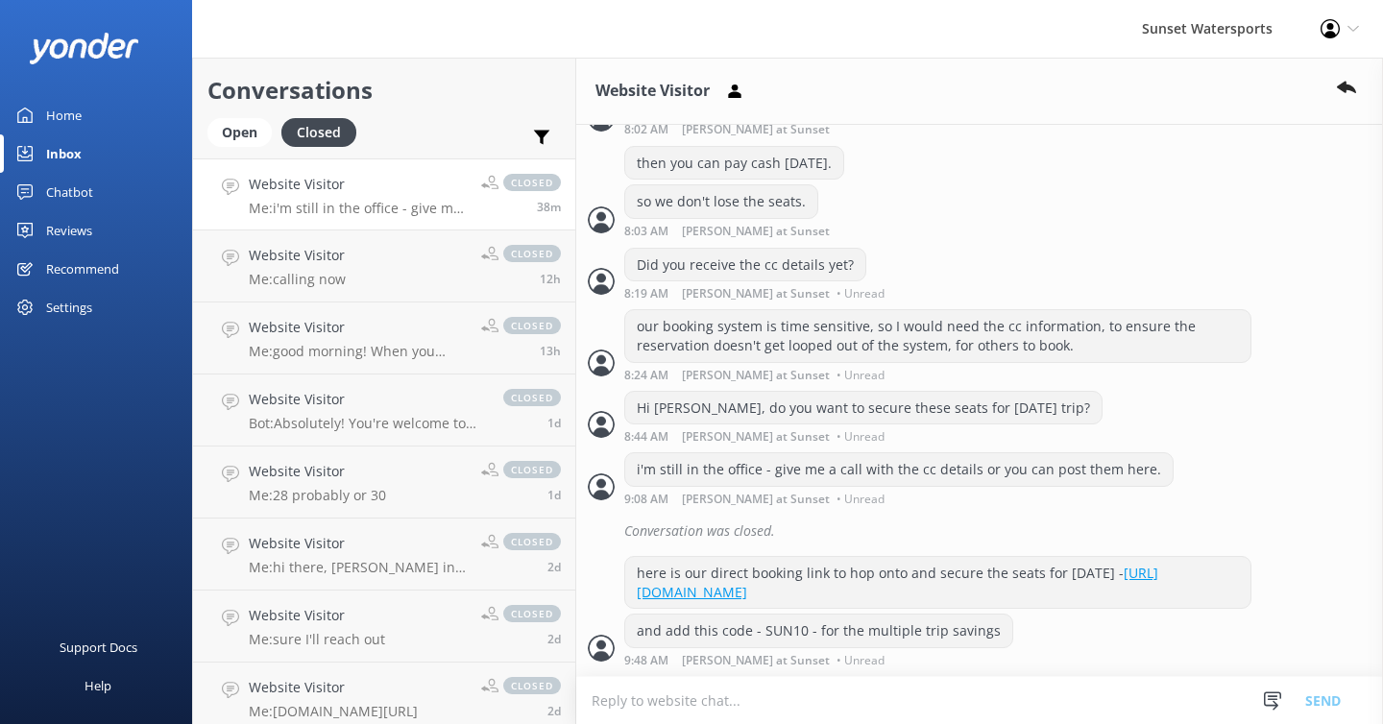
scroll to position [1972, 0]
click at [371, 190] on h4 "Website Visitor" at bounding box center [358, 184] width 218 height 21
click at [1347, 92] on icon at bounding box center [1346, 88] width 19 height 19
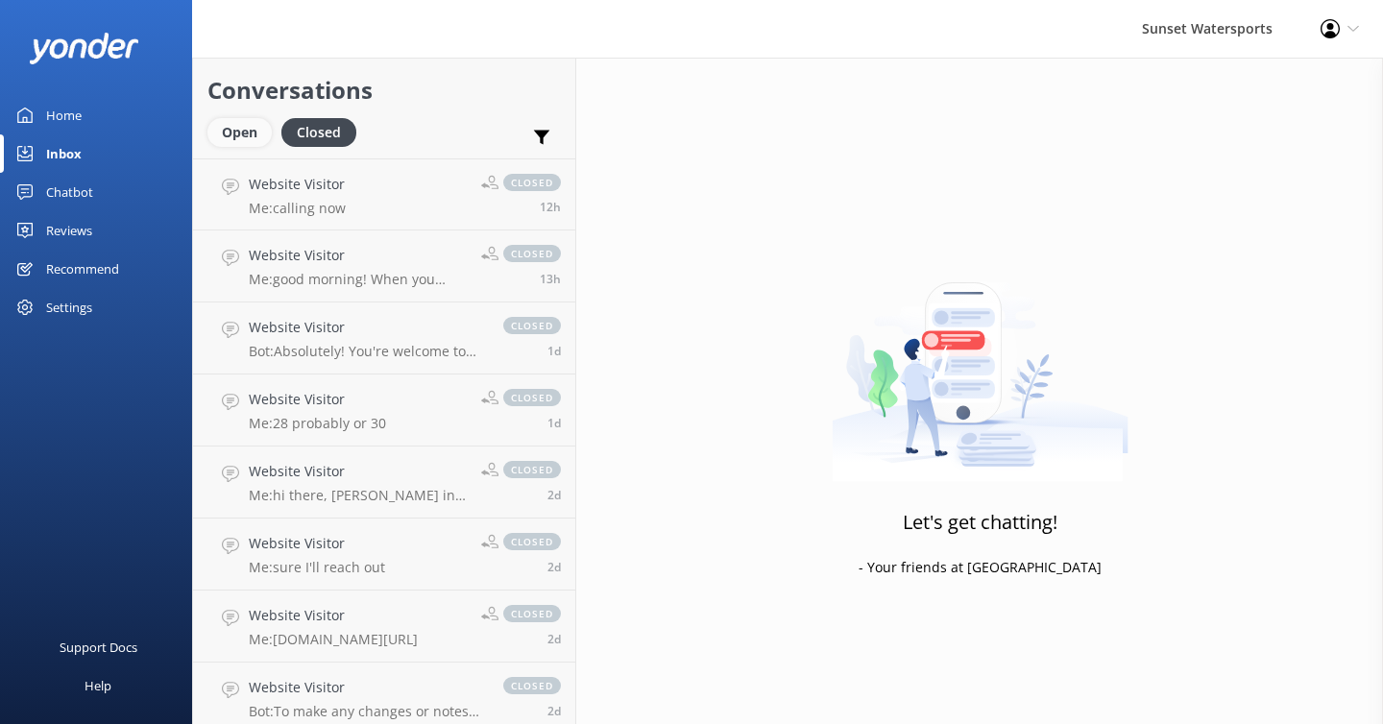
click at [239, 137] on div "Open" at bounding box center [240, 132] width 64 height 29
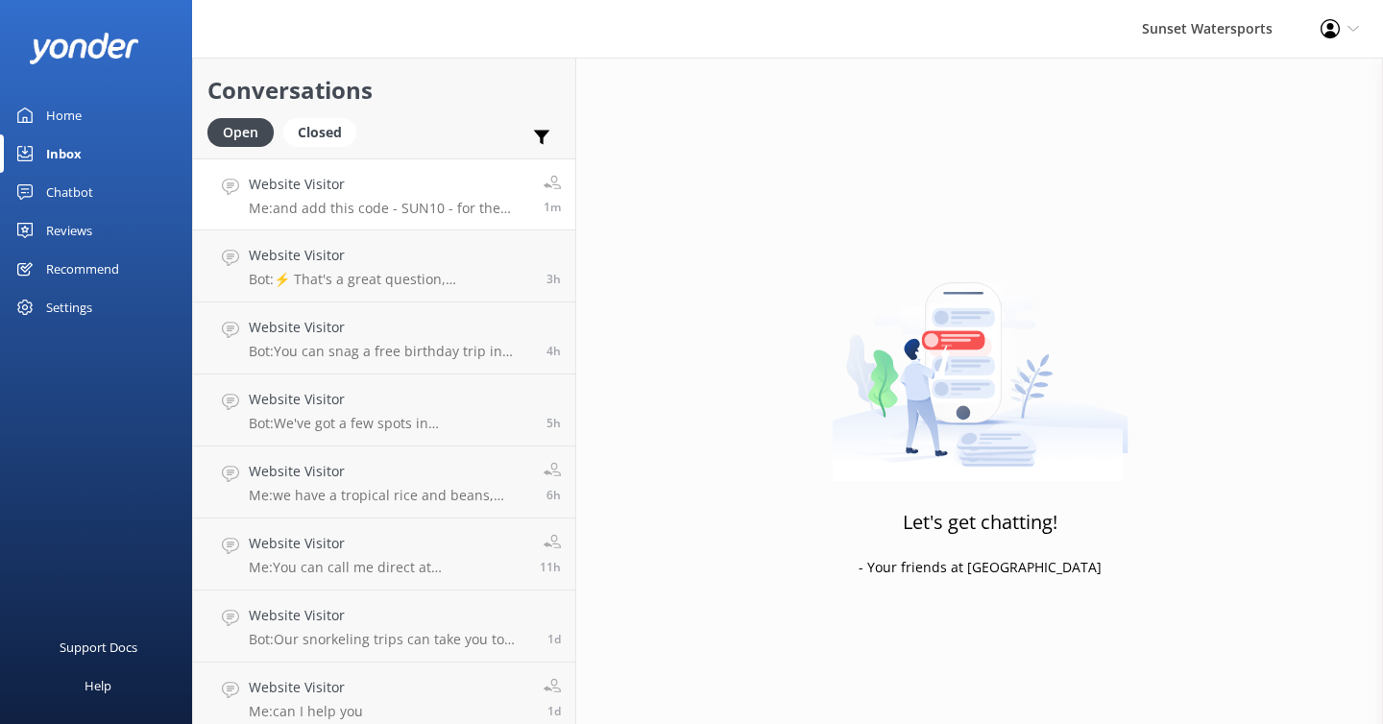
click at [405, 194] on h4 "Website Visitor" at bounding box center [389, 184] width 281 height 21
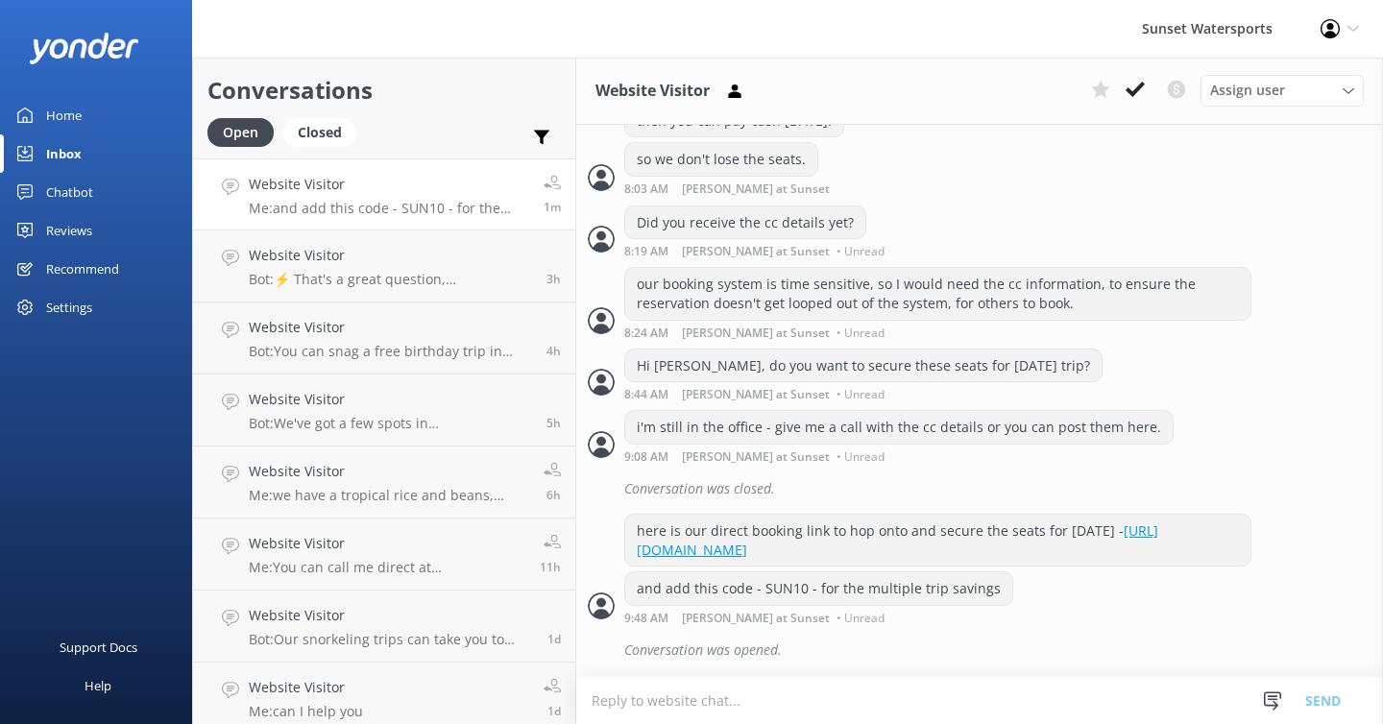
scroll to position [2015, 0]
